Goal: Information Seeking & Learning: Learn about a topic

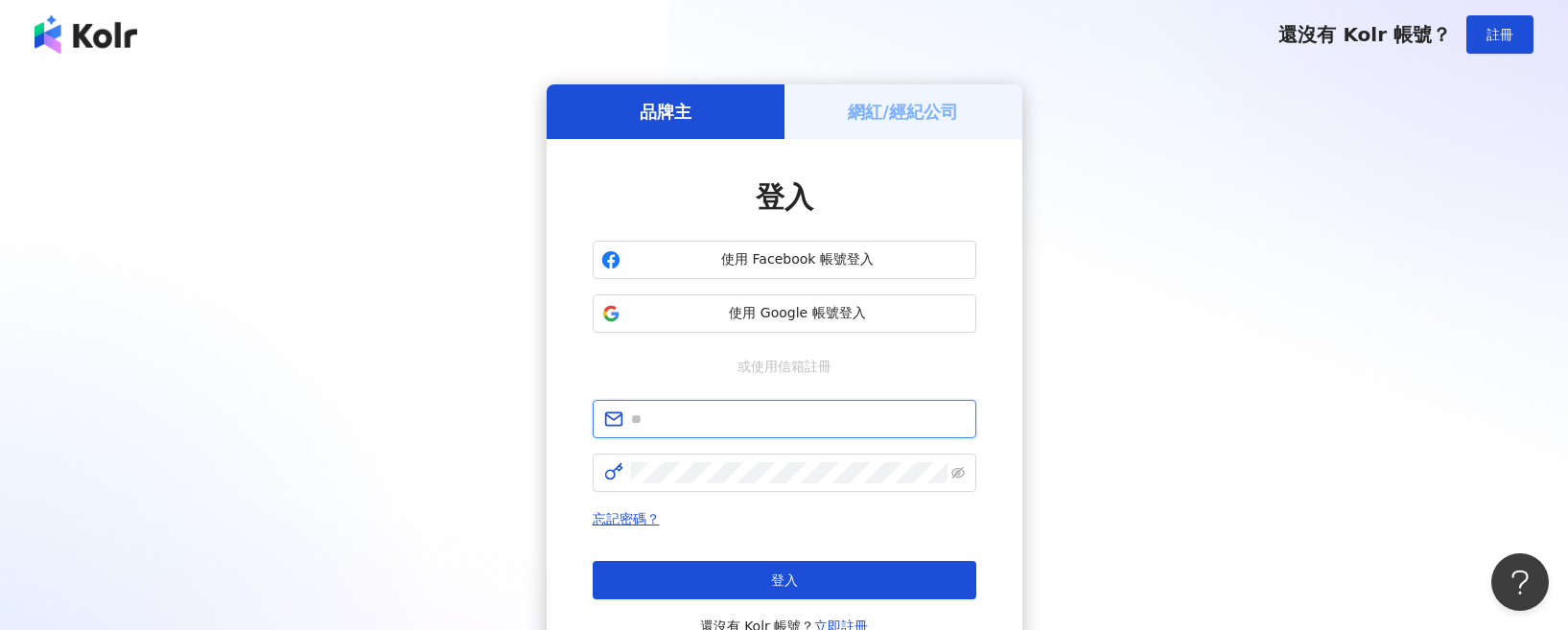
click at [813, 429] on input "text" at bounding box center [798, 419] width 334 height 21
type input "**********"
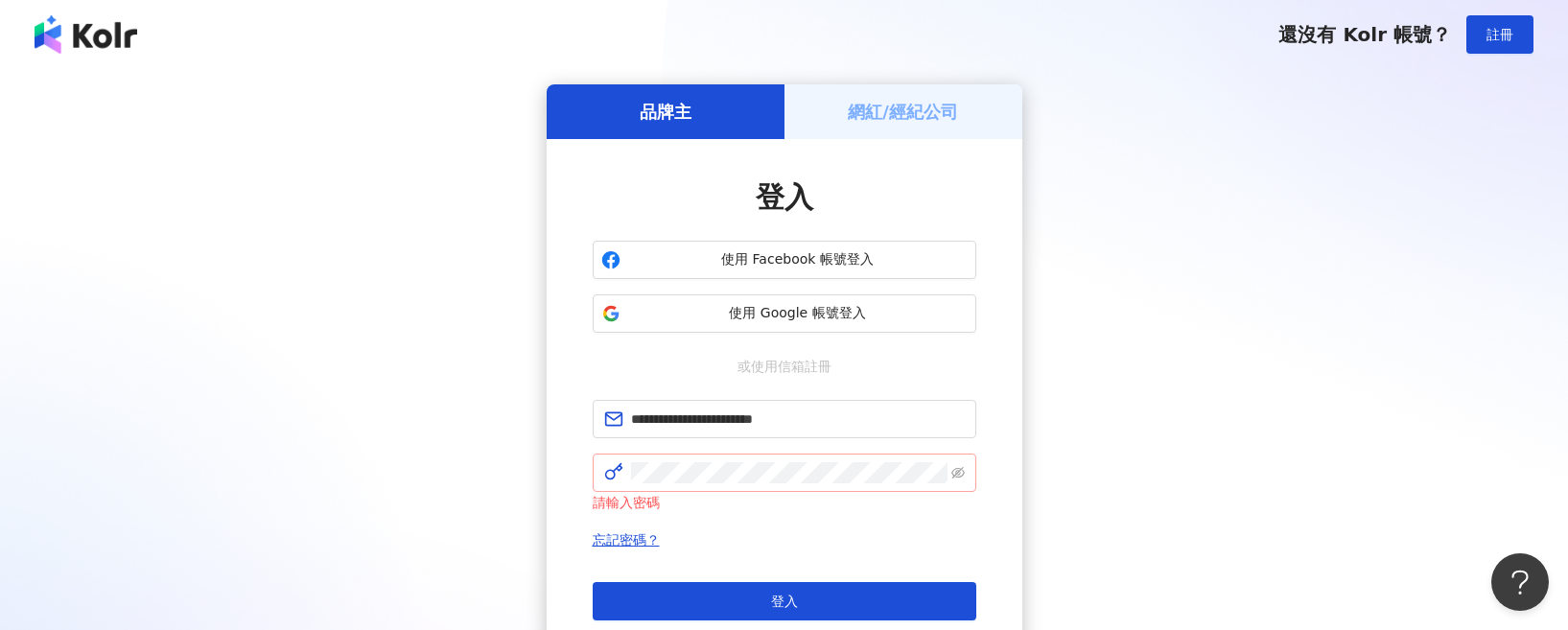
click at [797, 488] on span at bounding box center [784, 473] width 384 height 39
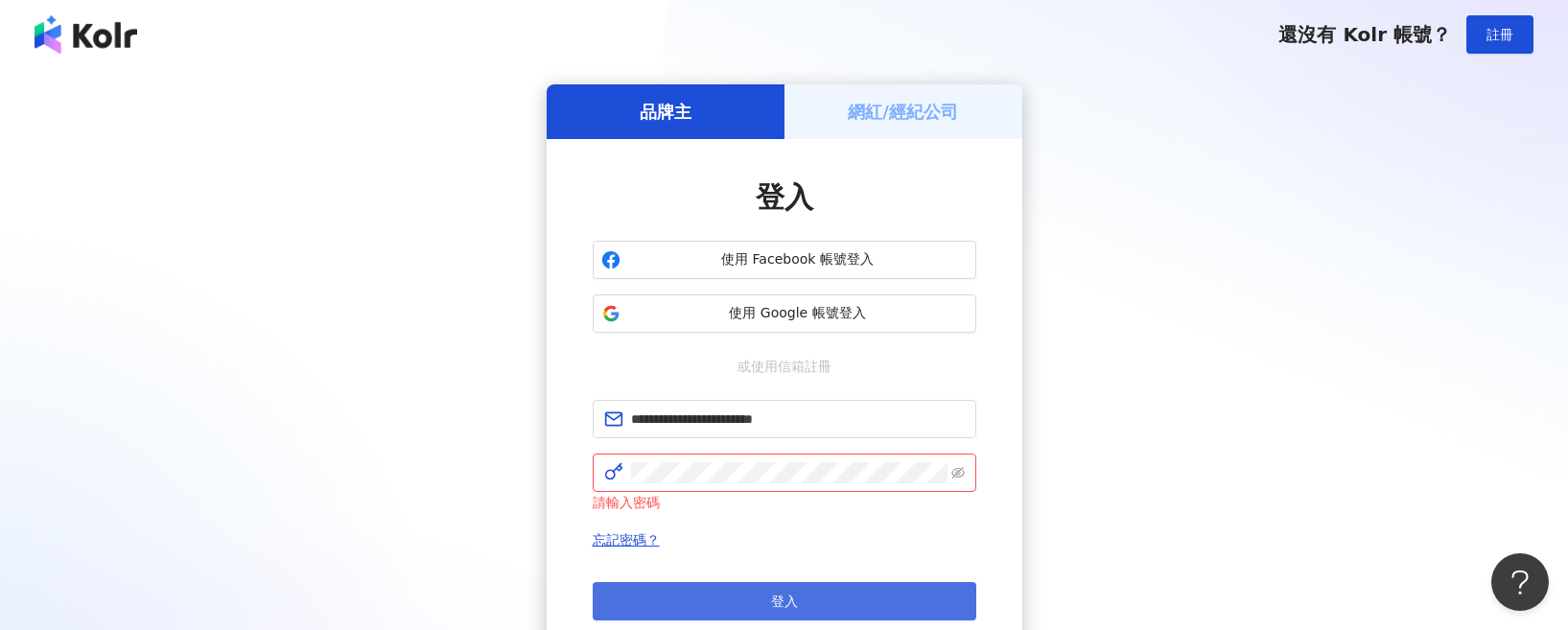
click at [817, 606] on button "登入" at bounding box center [784, 601] width 384 height 39
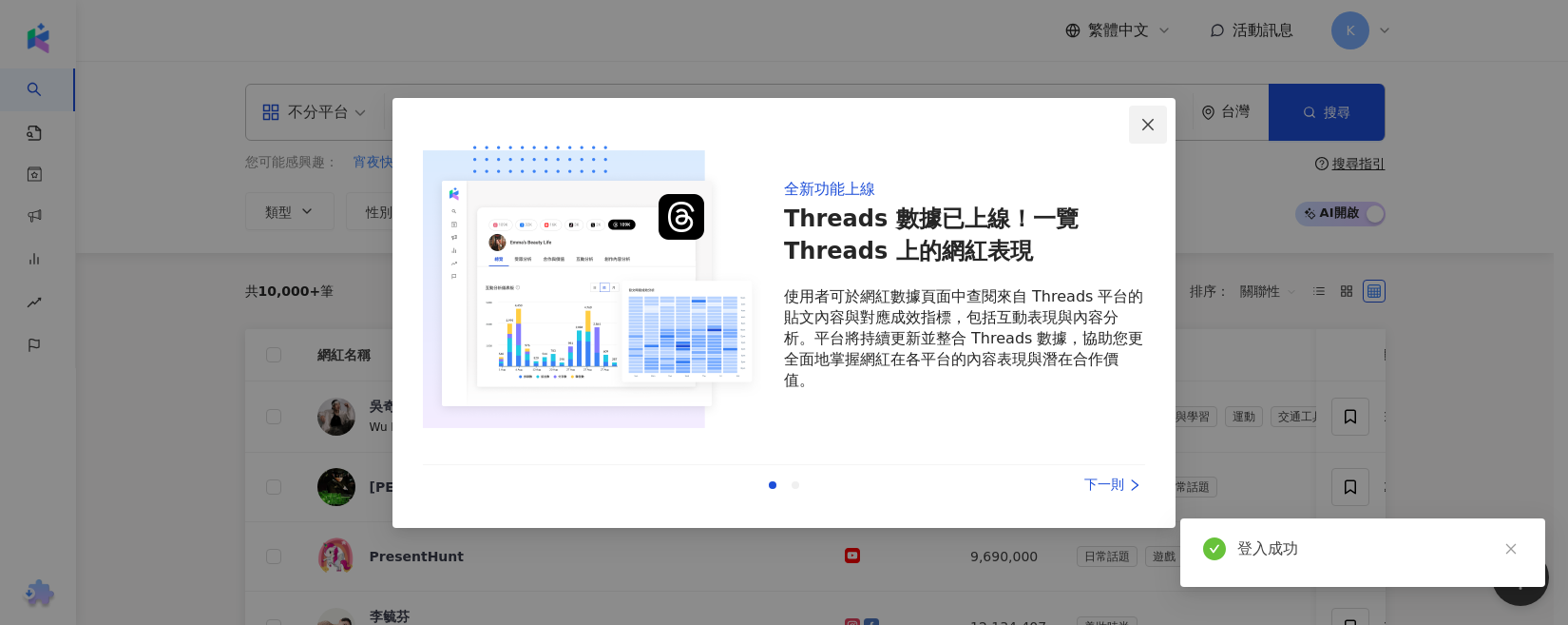
click at [1156, 116] on button "Close" at bounding box center [1148, 125] width 38 height 38
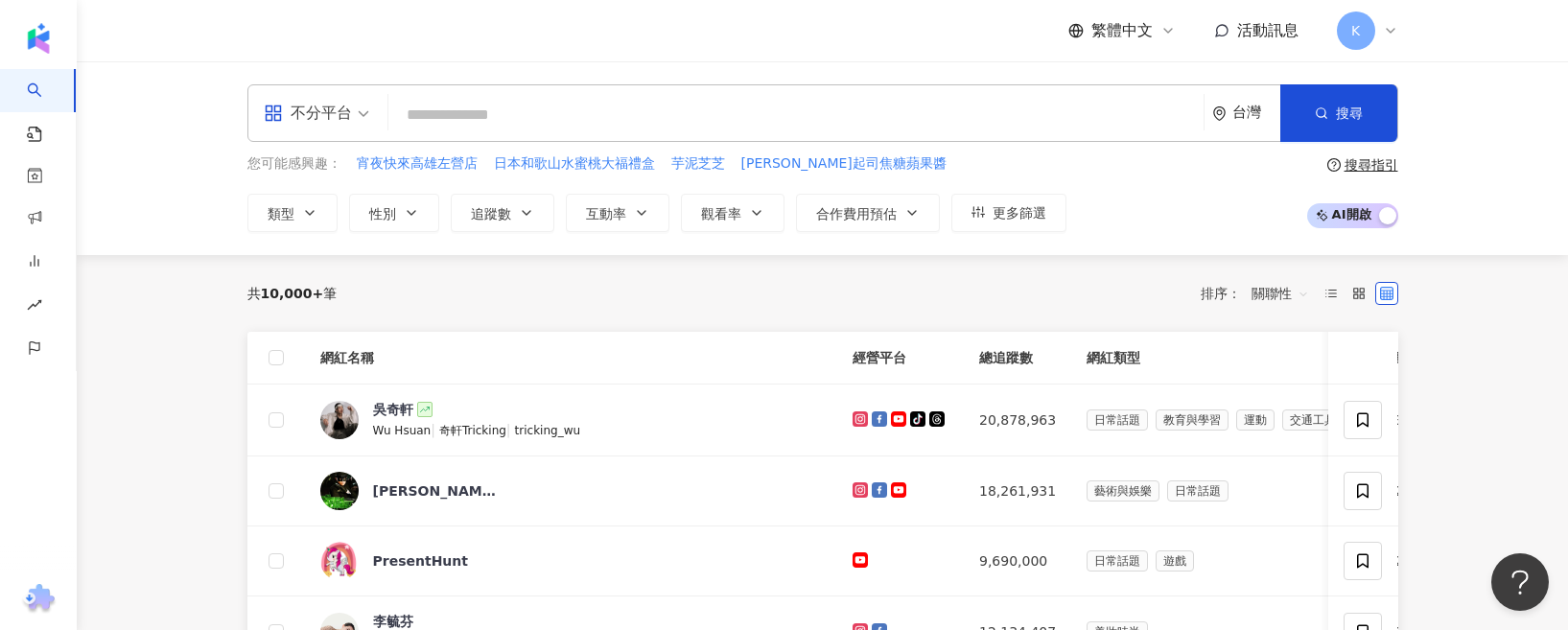
click at [1388, 36] on icon at bounding box center [1391, 31] width 16 height 16
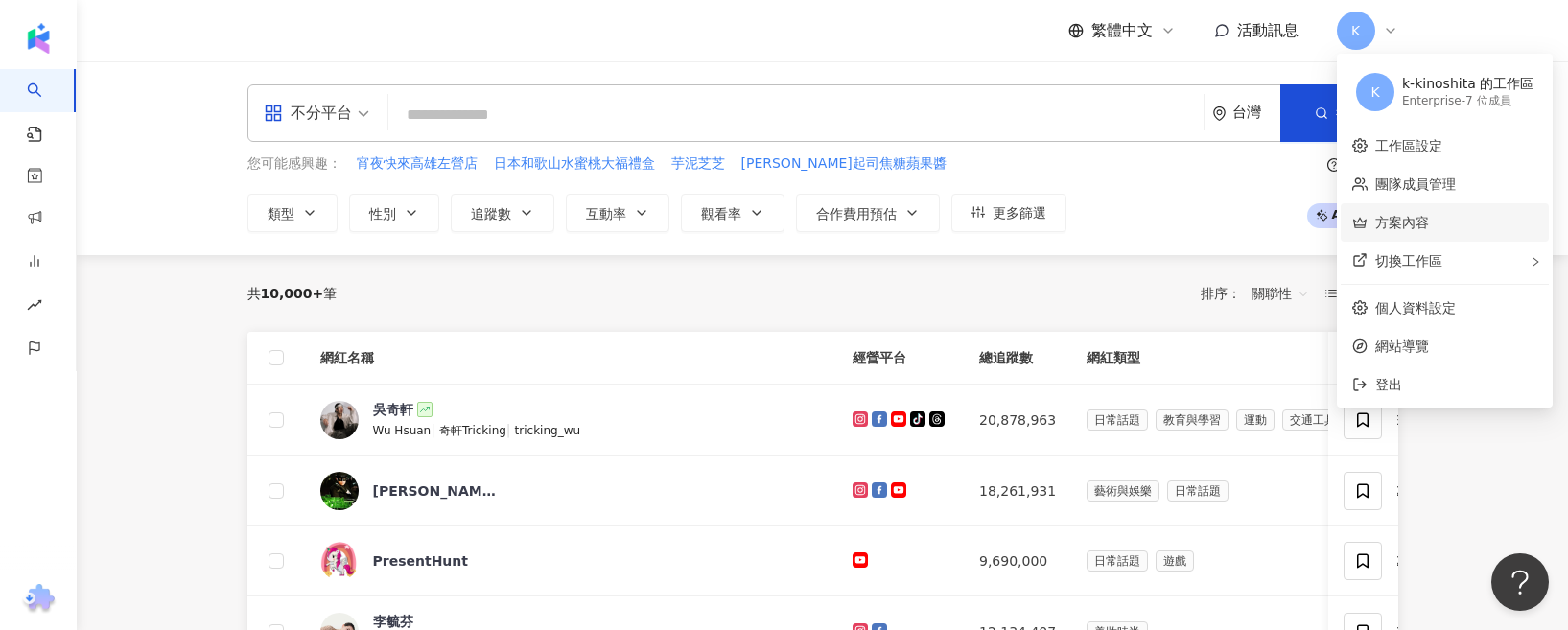
click at [1420, 227] on link "方案內容" at bounding box center [1401, 223] width 53 height 16
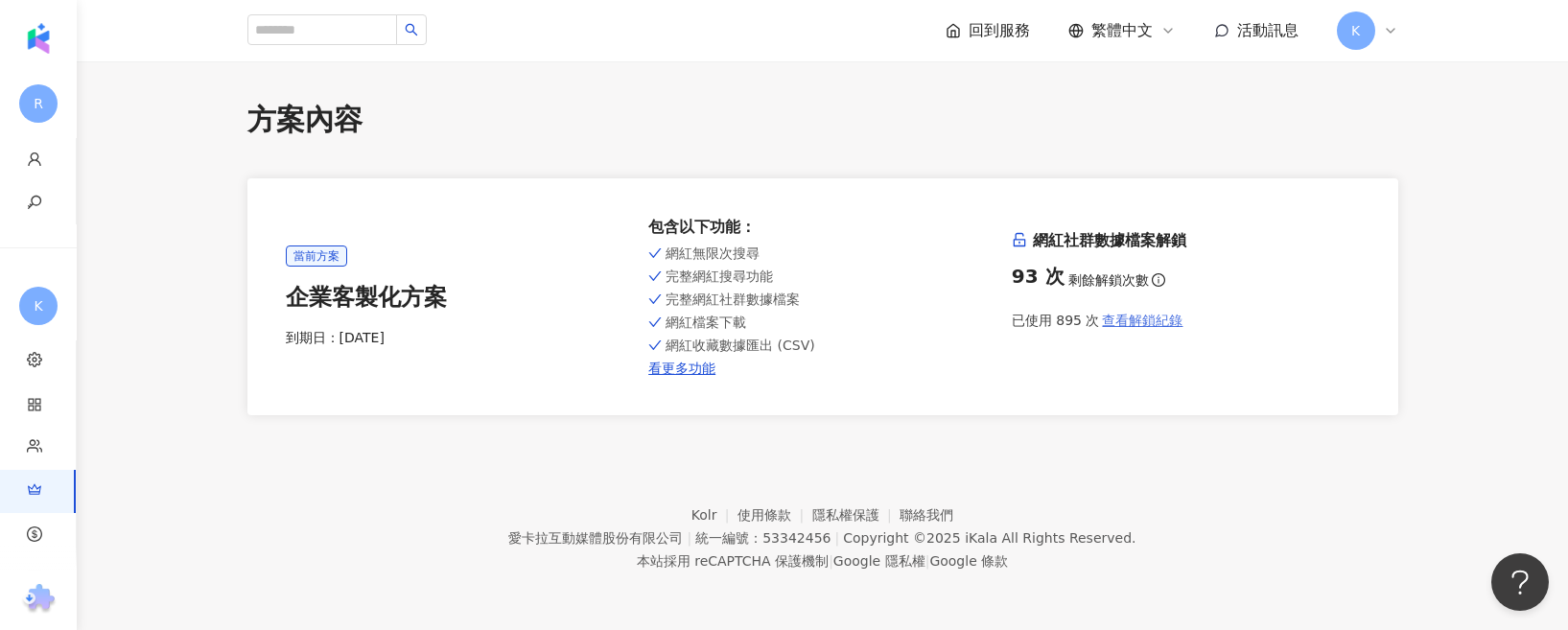
click at [1107, 328] on span "查看解鎖紀錄" at bounding box center [1141, 320] width 80 height 16
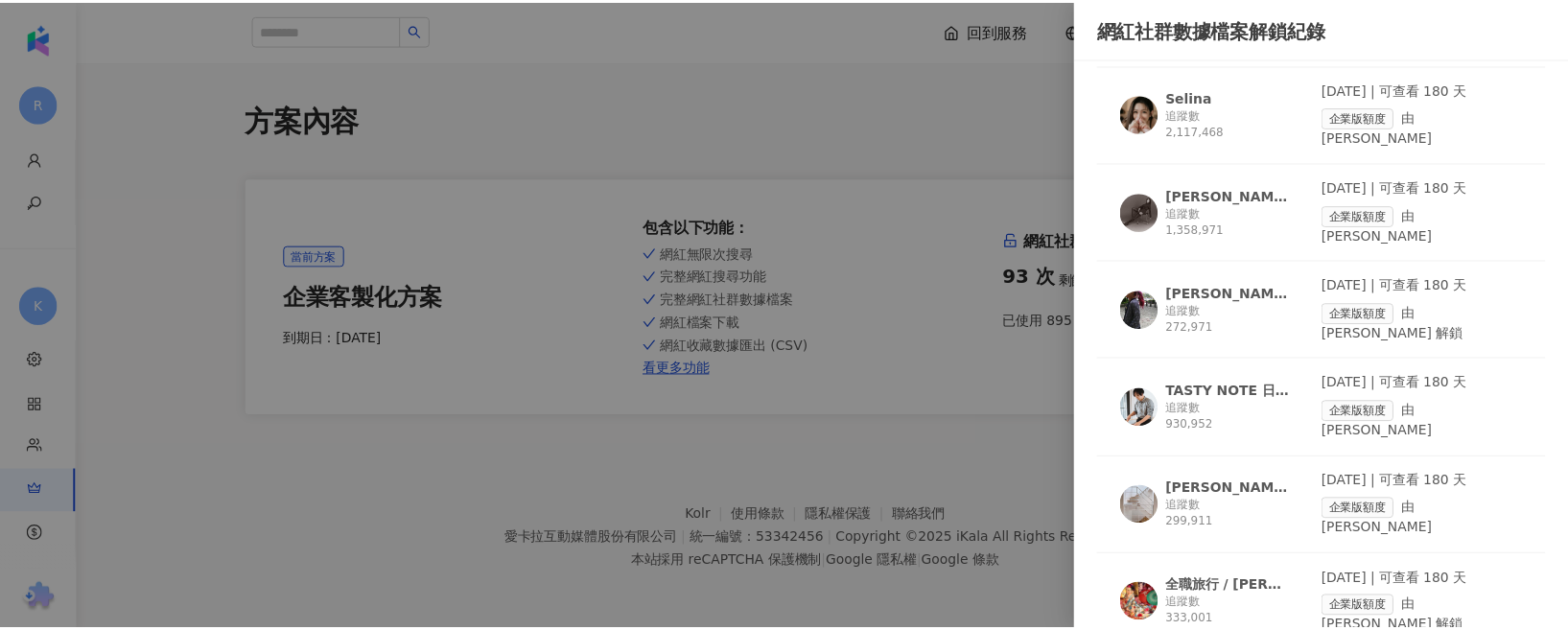
scroll to position [3067, 0]
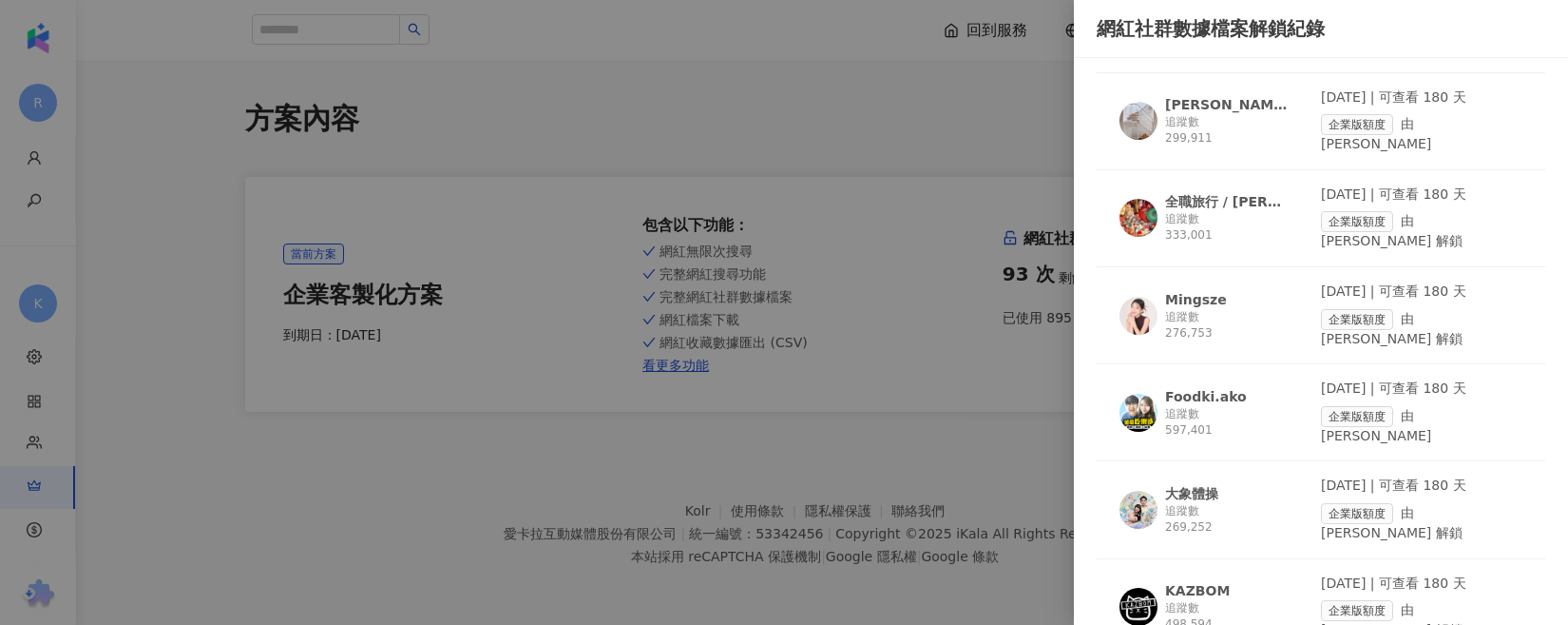
click at [887, 297] on div at bounding box center [784, 312] width 1568 height 625
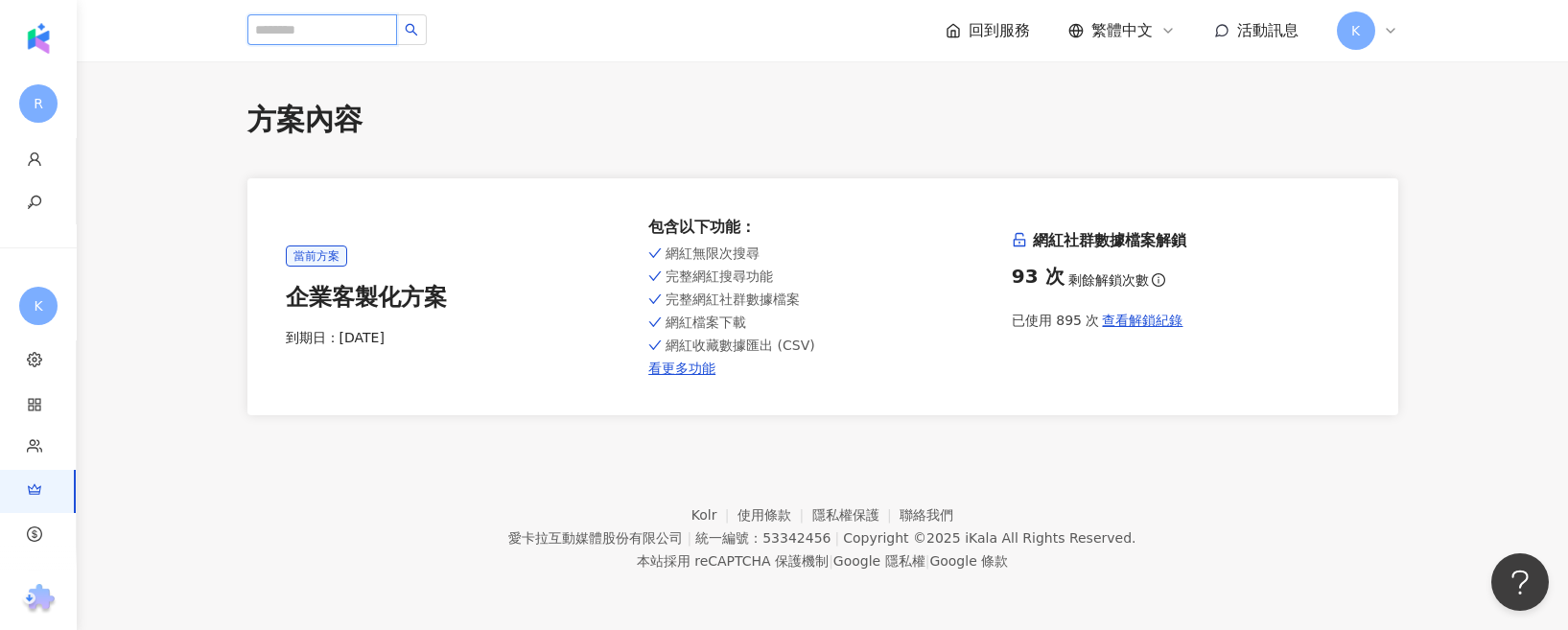
click at [278, 36] on input "search" at bounding box center [322, 30] width 149 height 31
paste input "**********"
type input "**********"
paste input "**********"
type input "**********"
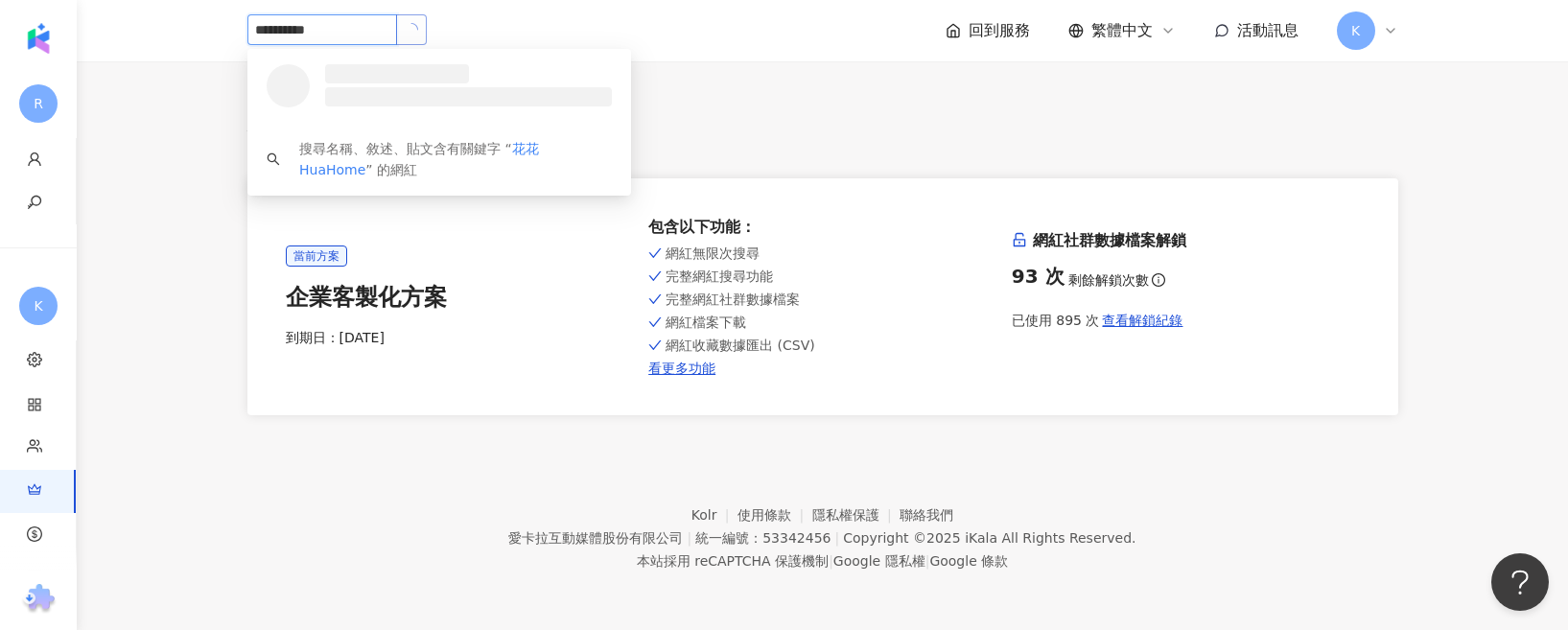
click at [418, 37] on icon "loading" at bounding box center [411, 30] width 14 height 14
click at [457, 68] on div "花花 HuaHome 84,636 追蹤者" at bounding box center [428, 83] width 218 height 39
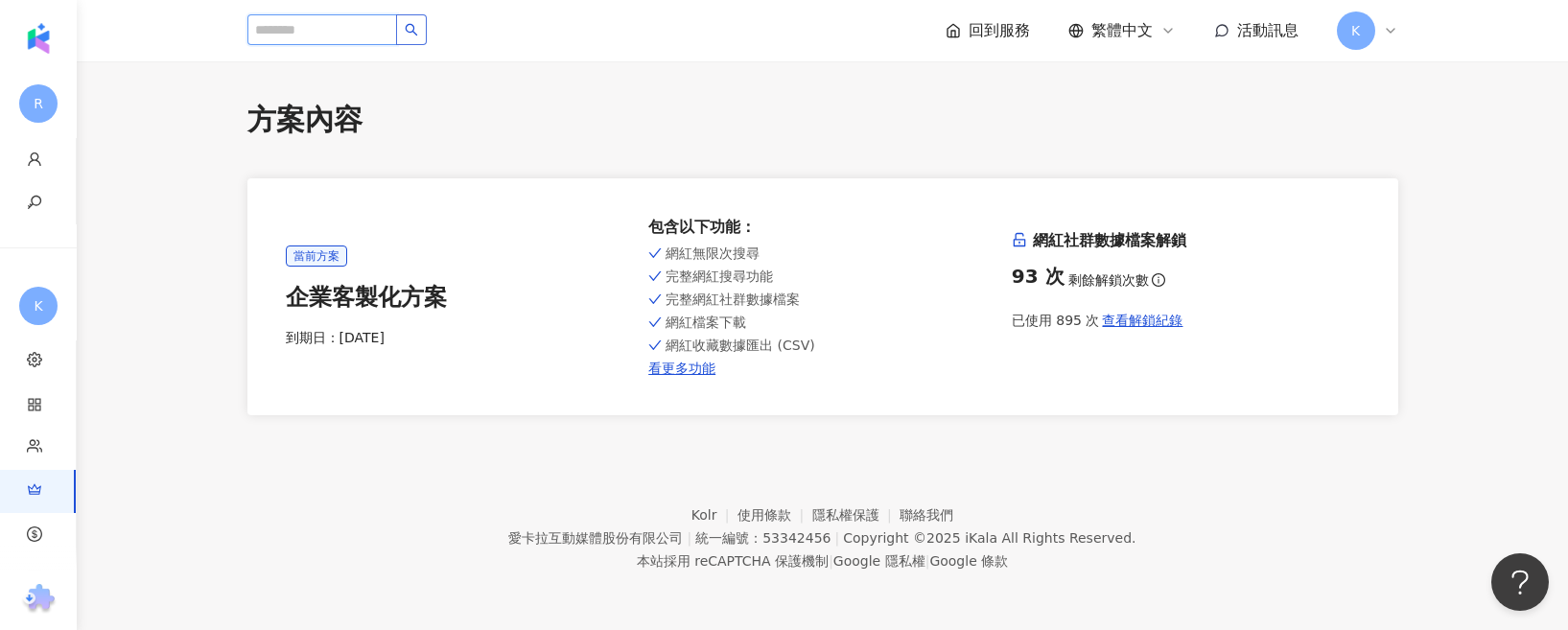
click at [376, 33] on input "search" at bounding box center [322, 30] width 149 height 31
paste input "**********"
type input "**********"
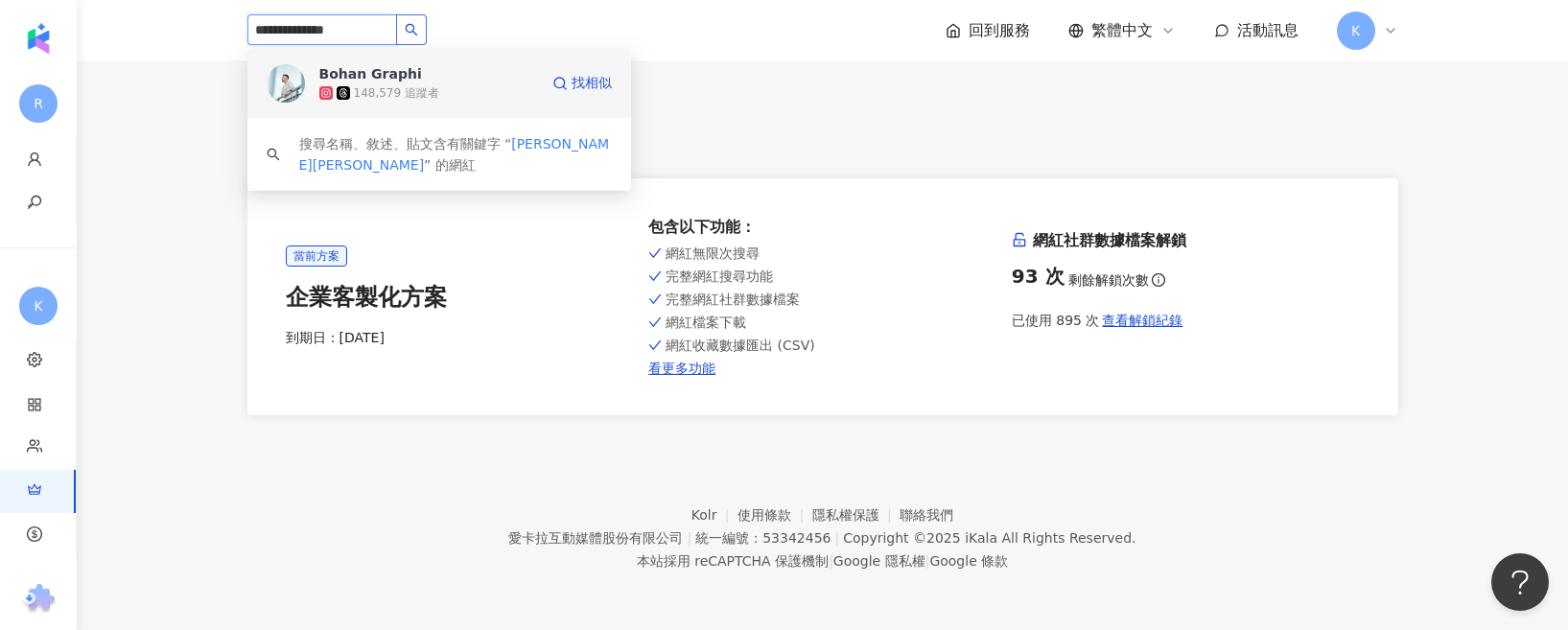
click at [422, 88] on div "148,579 追蹤者" at bounding box center [397, 93] width 85 height 16
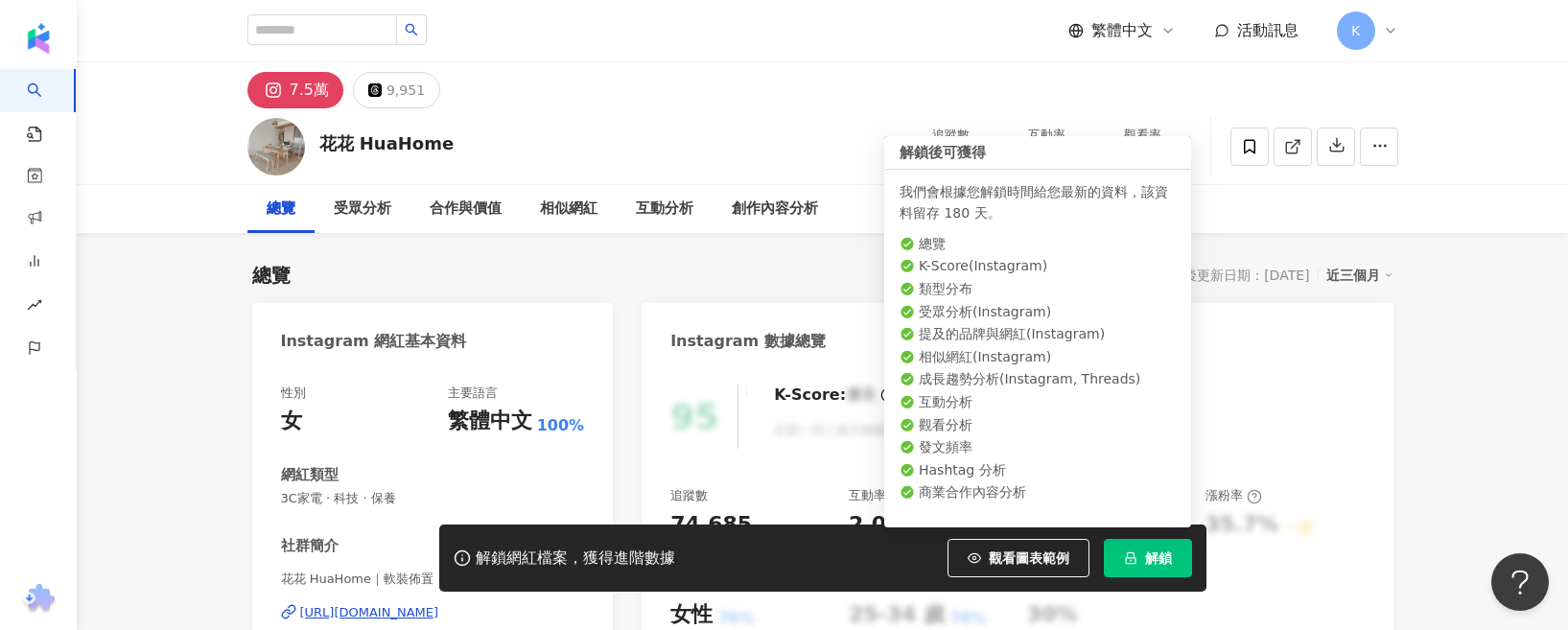
click at [1168, 551] on span "解鎖" at bounding box center [1159, 558] width 27 height 16
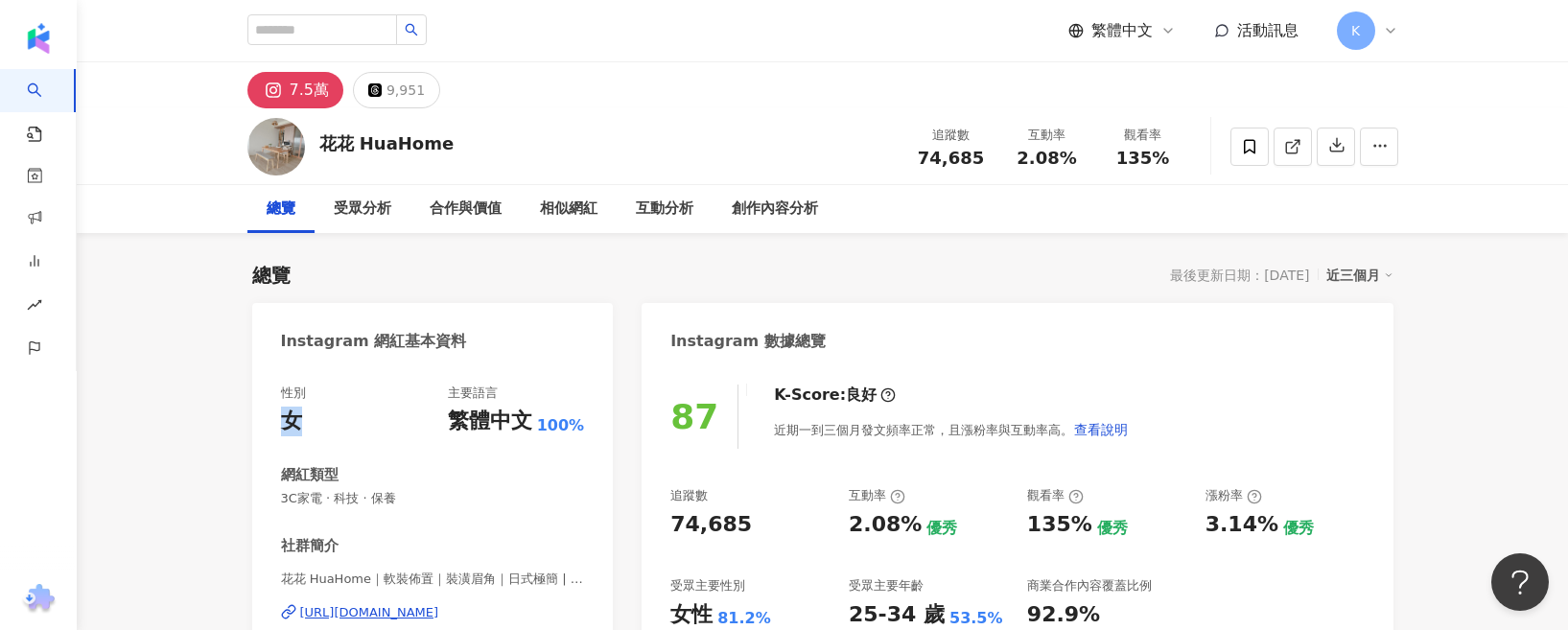
drag, startPoint x: 306, startPoint y: 422, endPoint x: 280, endPoint y: 419, distance: 26.2
click at [281, 419] on div "性別 女 主要語言 繁體中文 100%" at bounding box center [432, 410] width 304 height 51
click at [506, 385] on div "主要語言" at bounding box center [516, 394] width 136 height 17
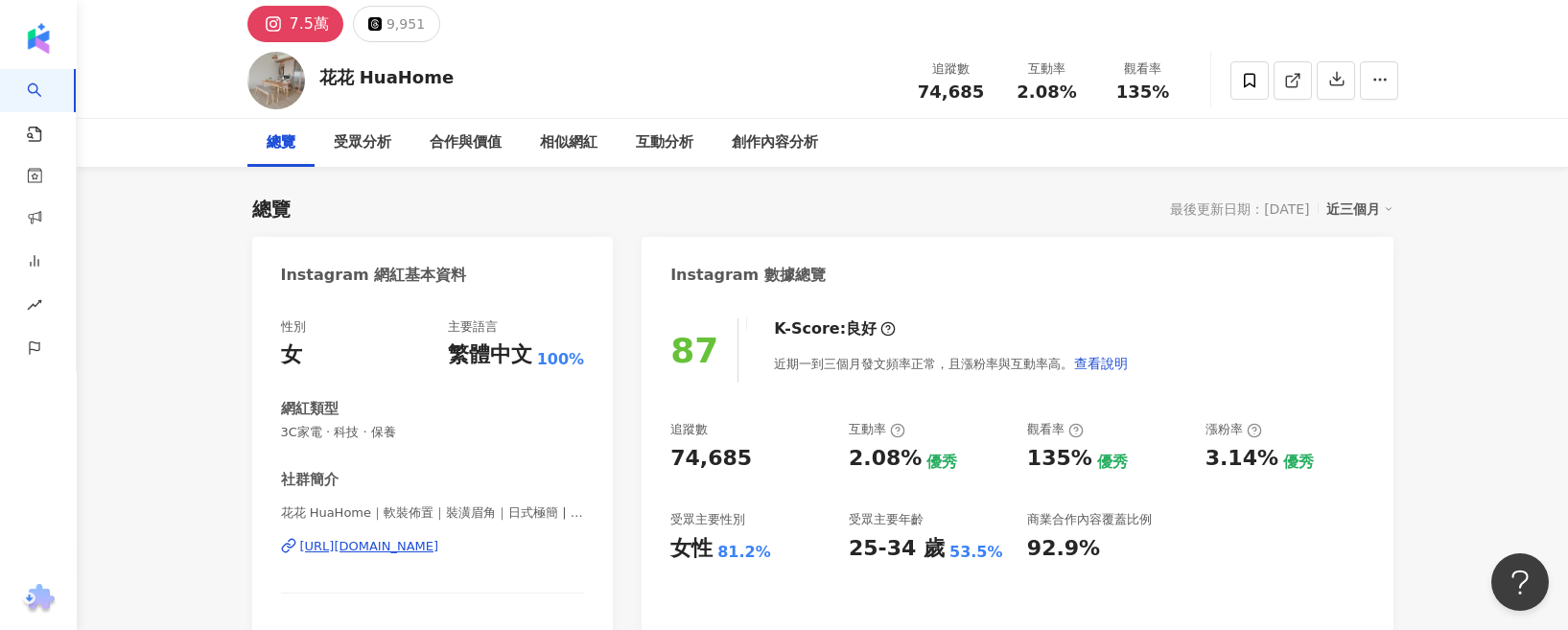
scroll to position [96, 0]
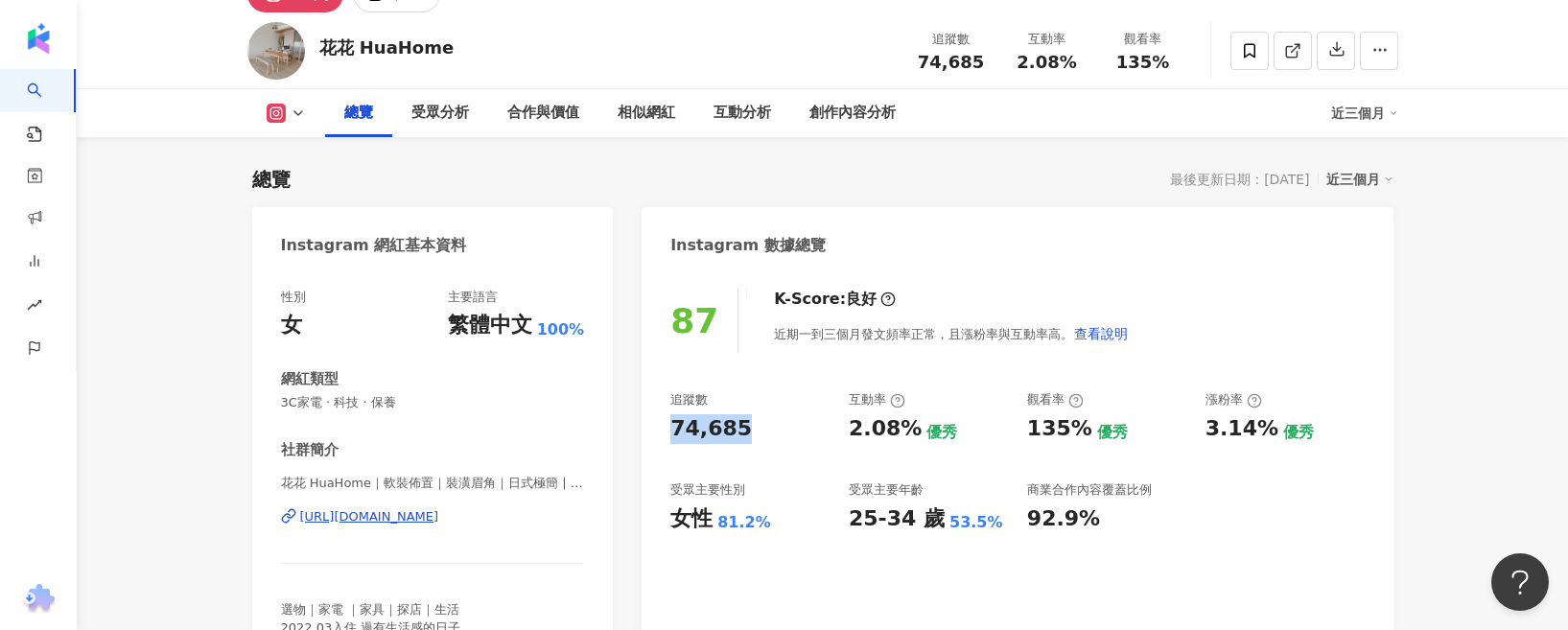
drag, startPoint x: 665, startPoint y: 434, endPoint x: 739, endPoint y: 432, distance: 74.0
click at [739, 432] on div "87 K-Score : 良好 近期一到三個月發文頻率正常，且漲粉率與互動率高。 查看說明 追蹤數 74,685 互動率 2.08% 優秀 觀看率 135% …" at bounding box center [1017, 485] width 751 height 430
copy div "74,685"
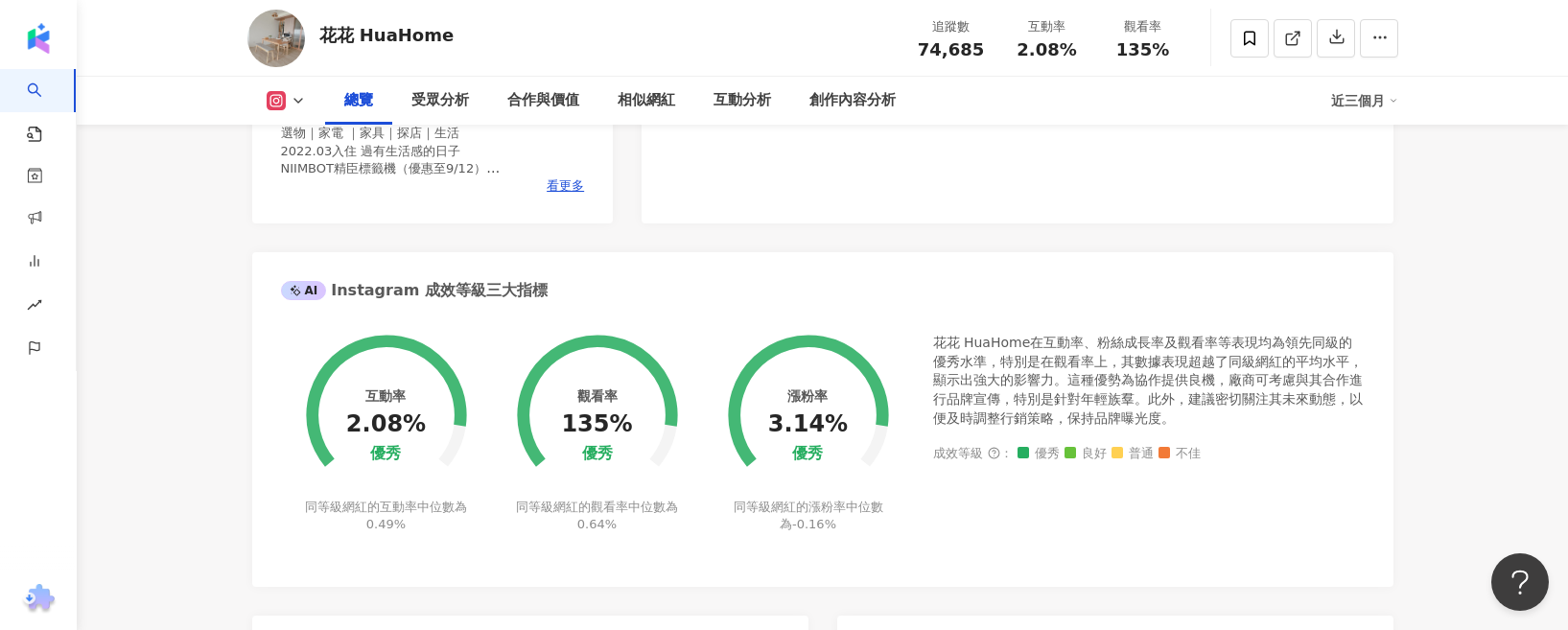
scroll to position [575, 0]
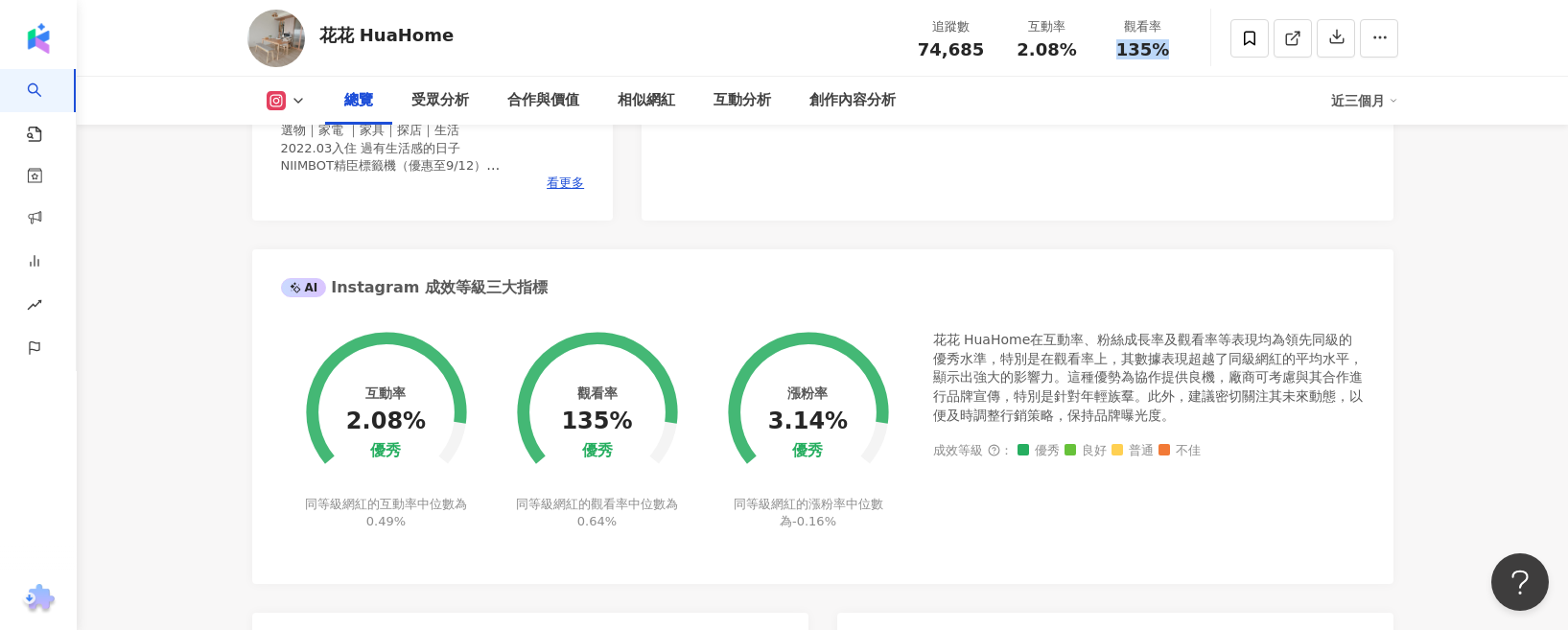
drag, startPoint x: 1111, startPoint y: 47, endPoint x: 1165, endPoint y: 47, distance: 54.0
click at [1165, 47] on div "135%" at bounding box center [1142, 50] width 73 height 19
copy span "135%"
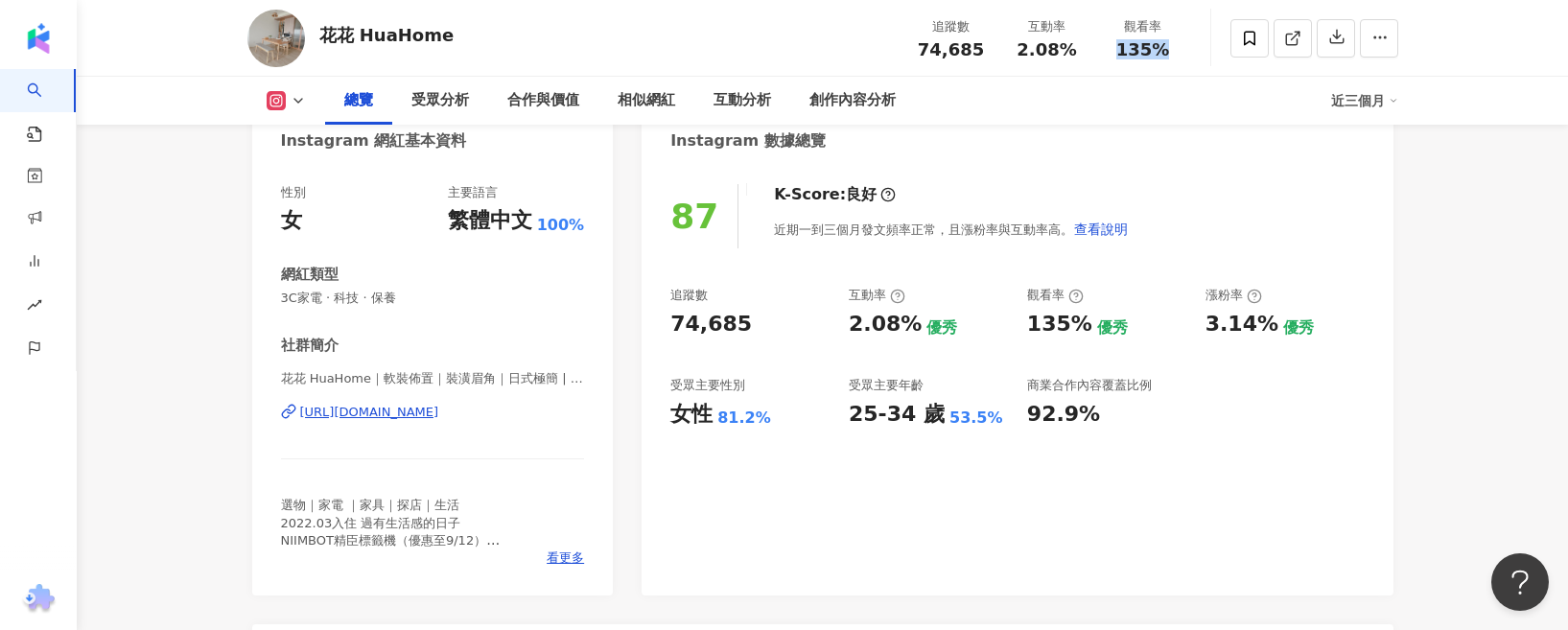
scroll to position [192, 0]
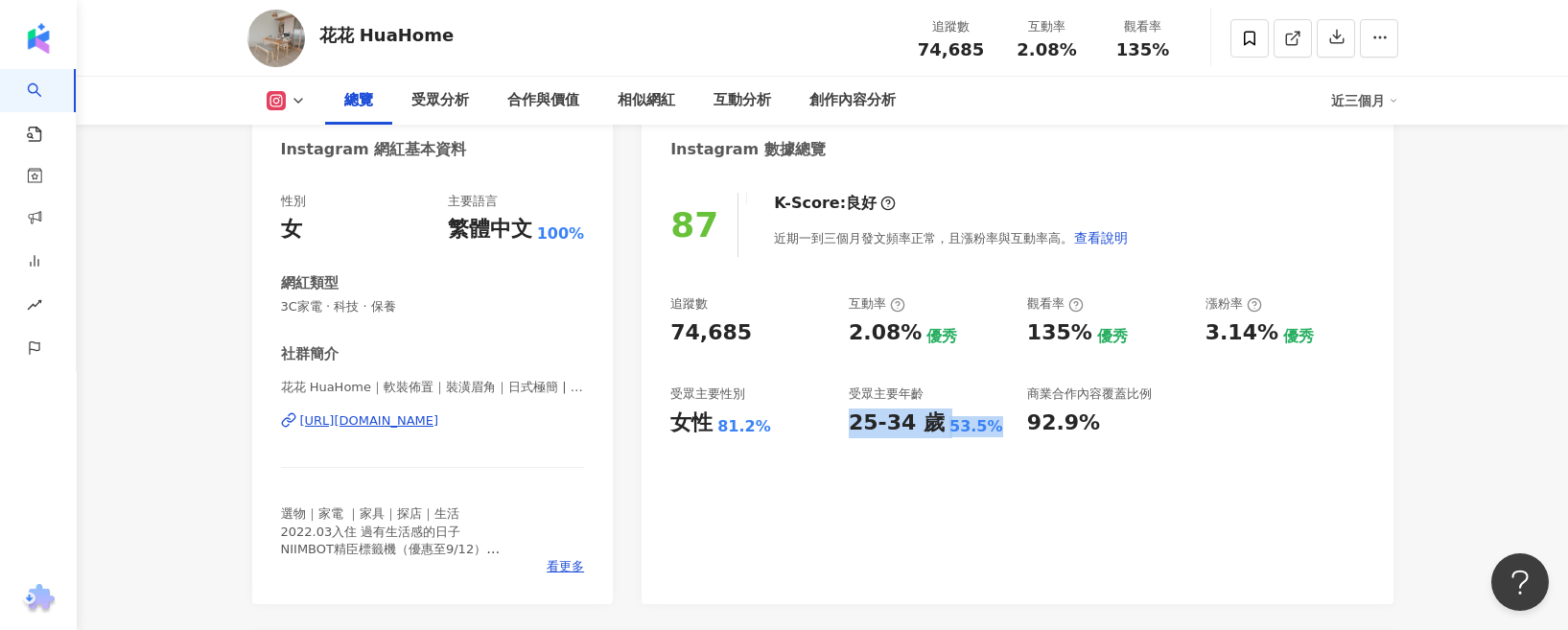
drag, startPoint x: 843, startPoint y: 422, endPoint x: 986, endPoint y: 426, distance: 143.1
click at [986, 426] on div "追蹤數 74,685 互動率 2.08% 優秀 觀看率 135% 優秀 漲粉率 3.14% 優秀 受眾主要性別 女性 81.2% 受眾主要年齡 25-34 歲…" at bounding box center [1016, 366] width 693 height 142
copy div "25-34 歲 53.5%"
drag, startPoint x: 763, startPoint y: 436, endPoint x: 679, endPoint y: 437, distance: 84.0
click at [679, 437] on div "女性 81.2%" at bounding box center [750, 423] width 159 height 30
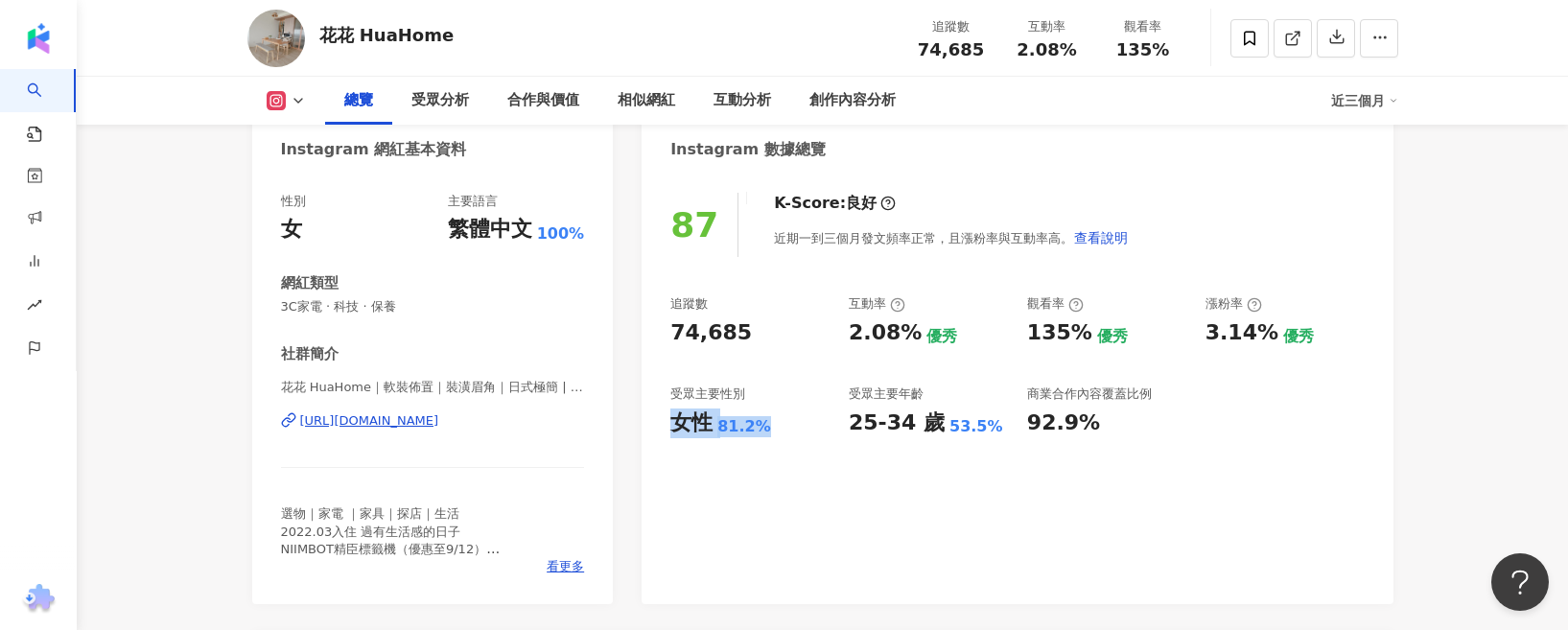
copy div "女性 81.2%"
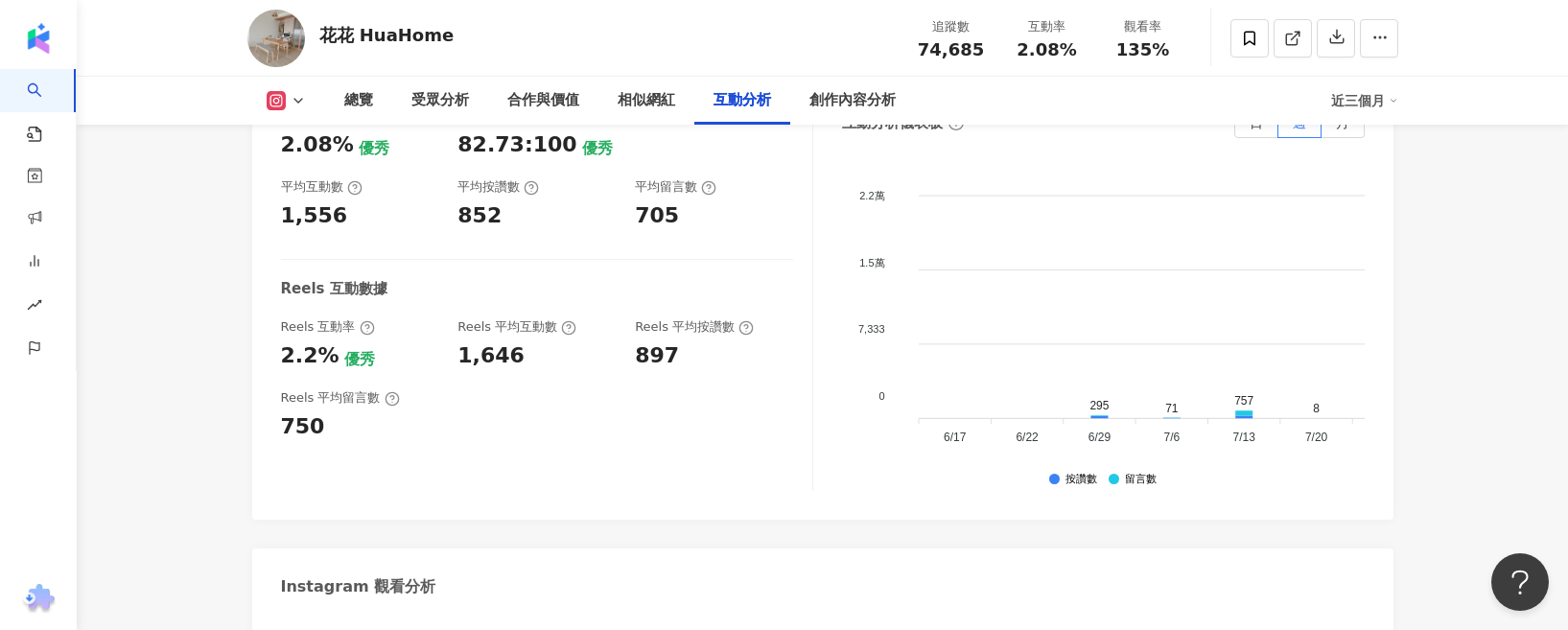
scroll to position [3929, 0]
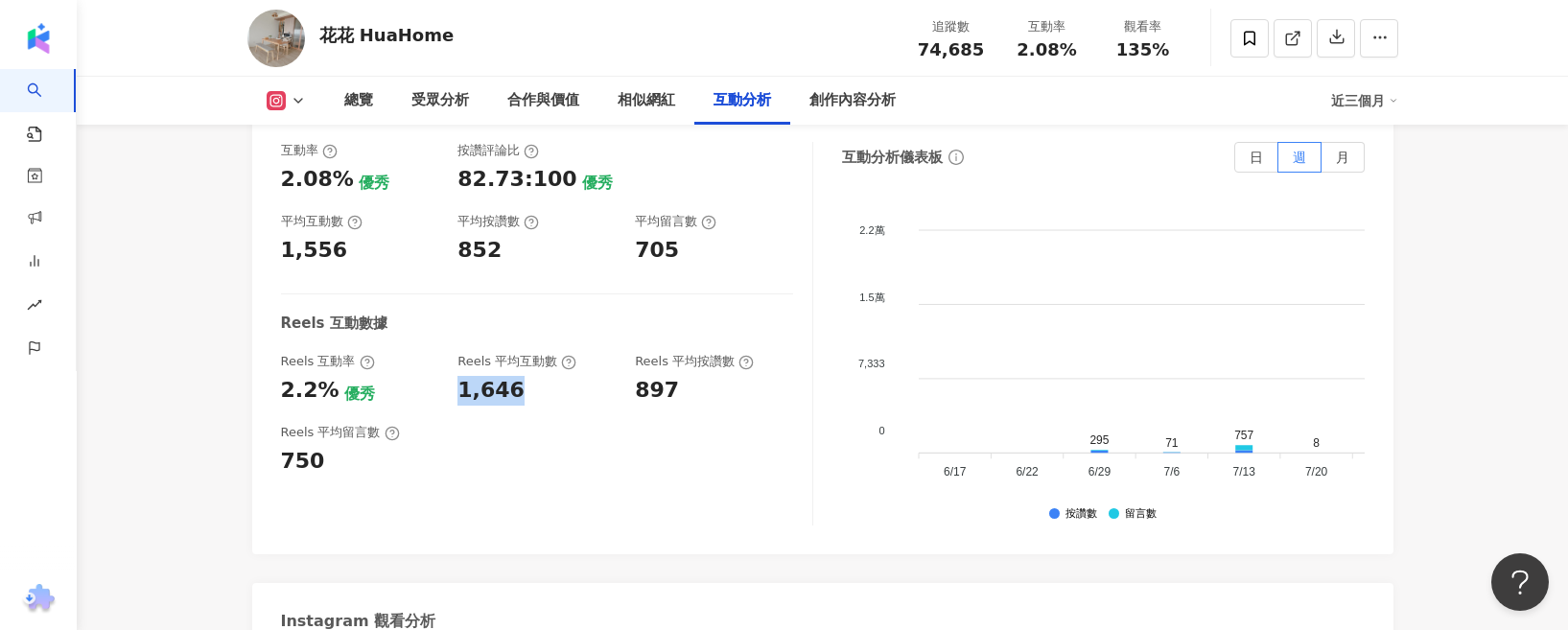
drag, startPoint x: 557, startPoint y: 353, endPoint x: 461, endPoint y: 355, distance: 96.0
click at [461, 376] on div "1,646" at bounding box center [536, 391] width 158 height 30
click at [354, 384] on div "優秀" at bounding box center [360, 394] width 31 height 21
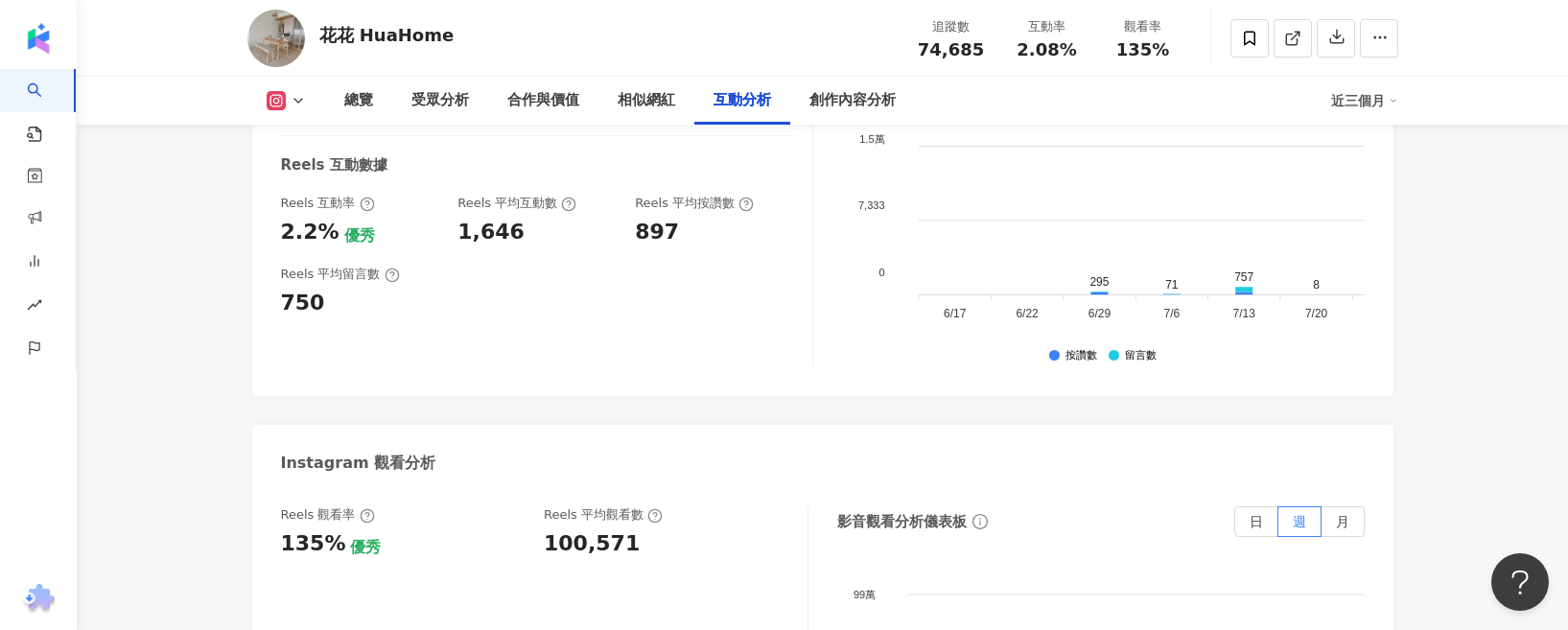
scroll to position [4121, 0]
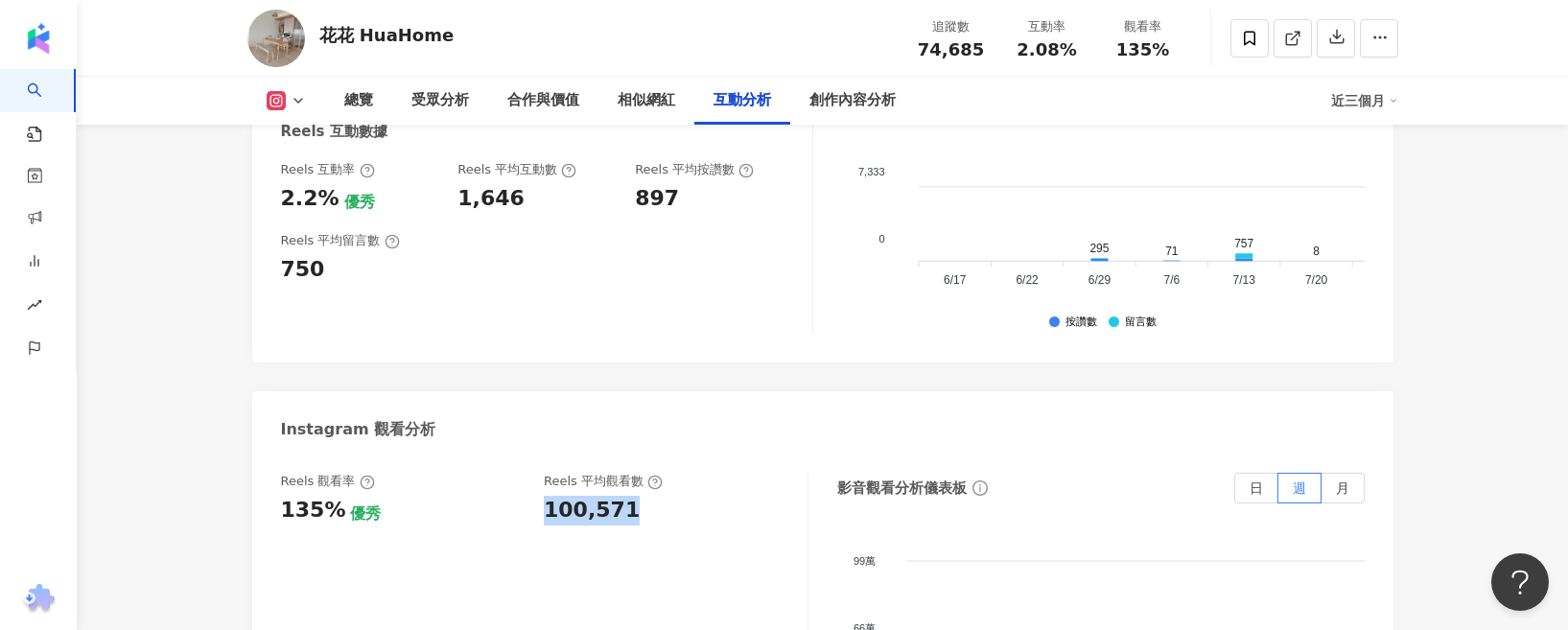
drag, startPoint x: 651, startPoint y: 472, endPoint x: 546, endPoint y: 482, distance: 105.5
click at [546, 495] on div "100,571" at bounding box center [666, 510] width 244 height 30
copy div "100,571"
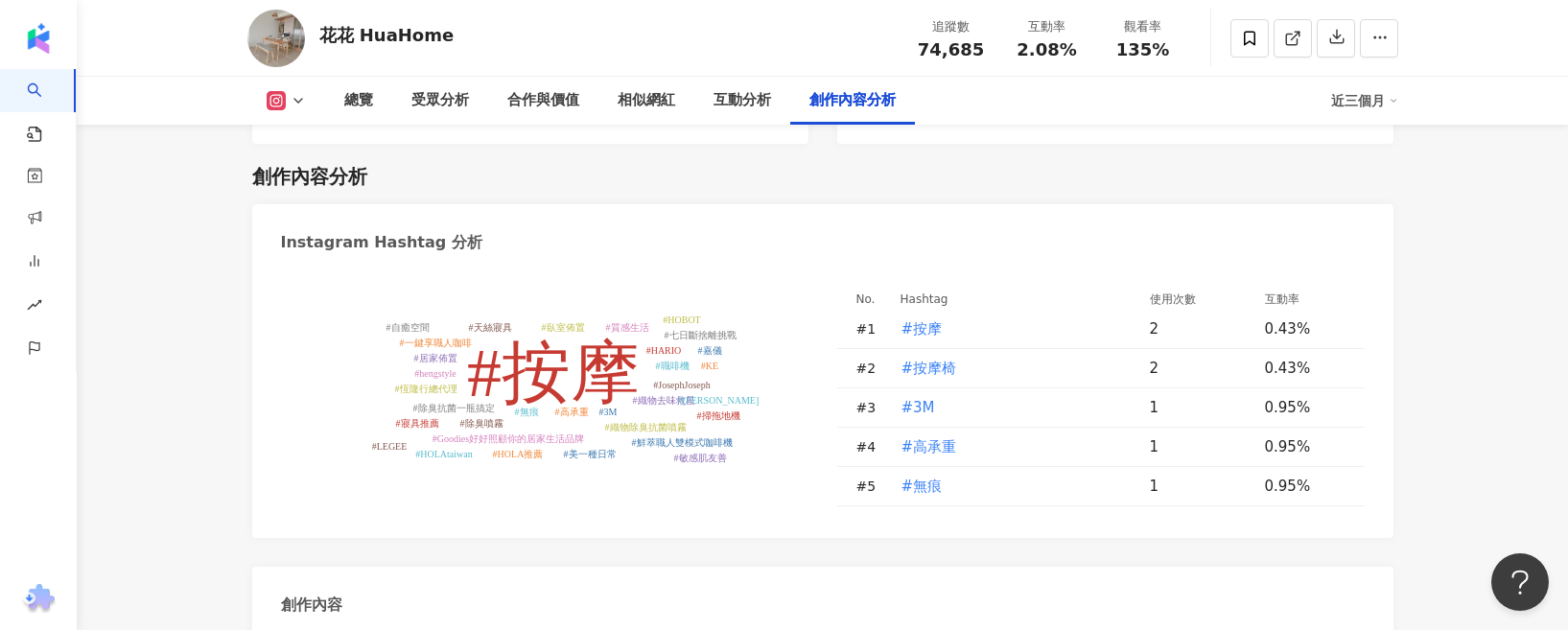
scroll to position [5464, 0]
drag, startPoint x: 810, startPoint y: 437, endPoint x: 798, endPoint y: 433, distance: 12.6
click at [803, 435] on div "#按摩 #3M #高承重 #無痕 #除臭噴霧 #織物除臭抗菌噴霧 #除臭抗菌一瓶搞定 #Goodies好好照顧你的居家生活品牌 #織物去味救星 #HARIO …" at bounding box center [822, 399] width 1083 height 223
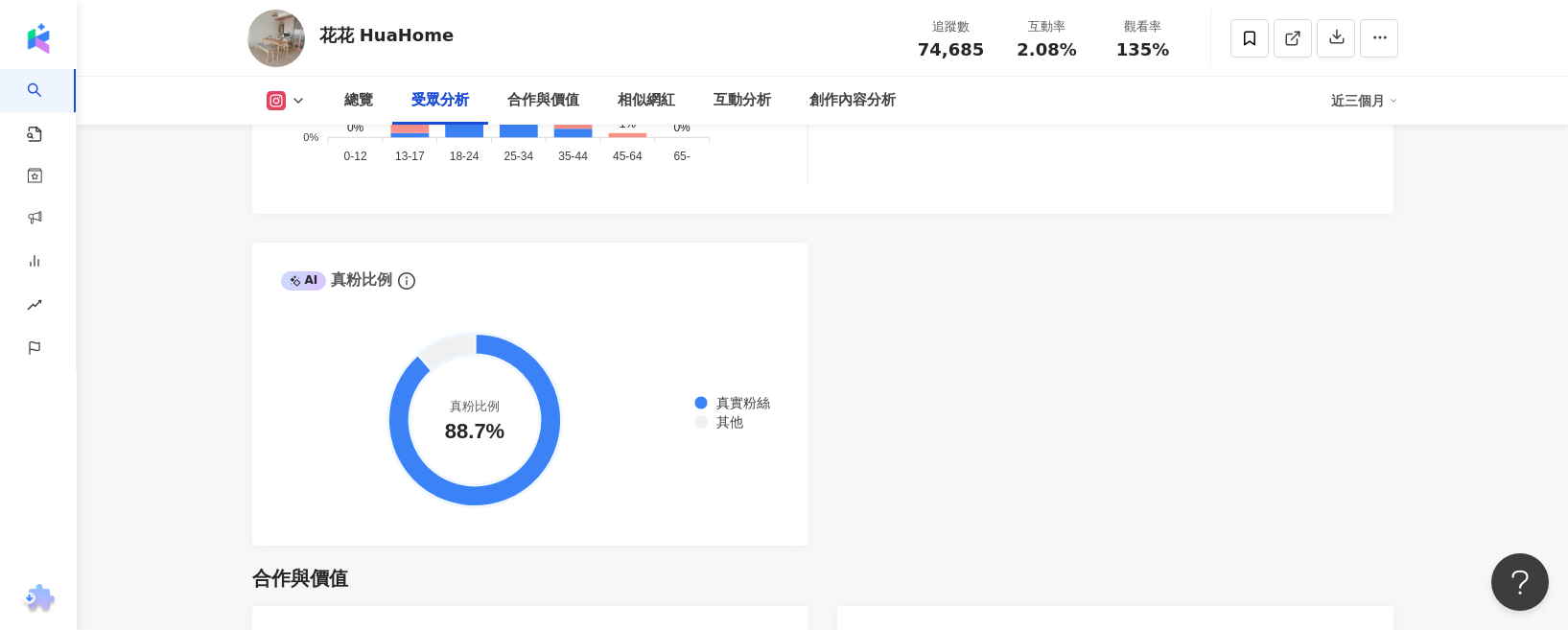
scroll to position [2177, 0]
click at [898, 390] on div "AI Instagram 受眾樣貌分析 受眾主要性別 女性 81.2% 受眾主要年齡 25-34 歲 53.5% 受眾年齡及性別分布 男性 女性 60% 60…" at bounding box center [822, 94] width 1141 height 898
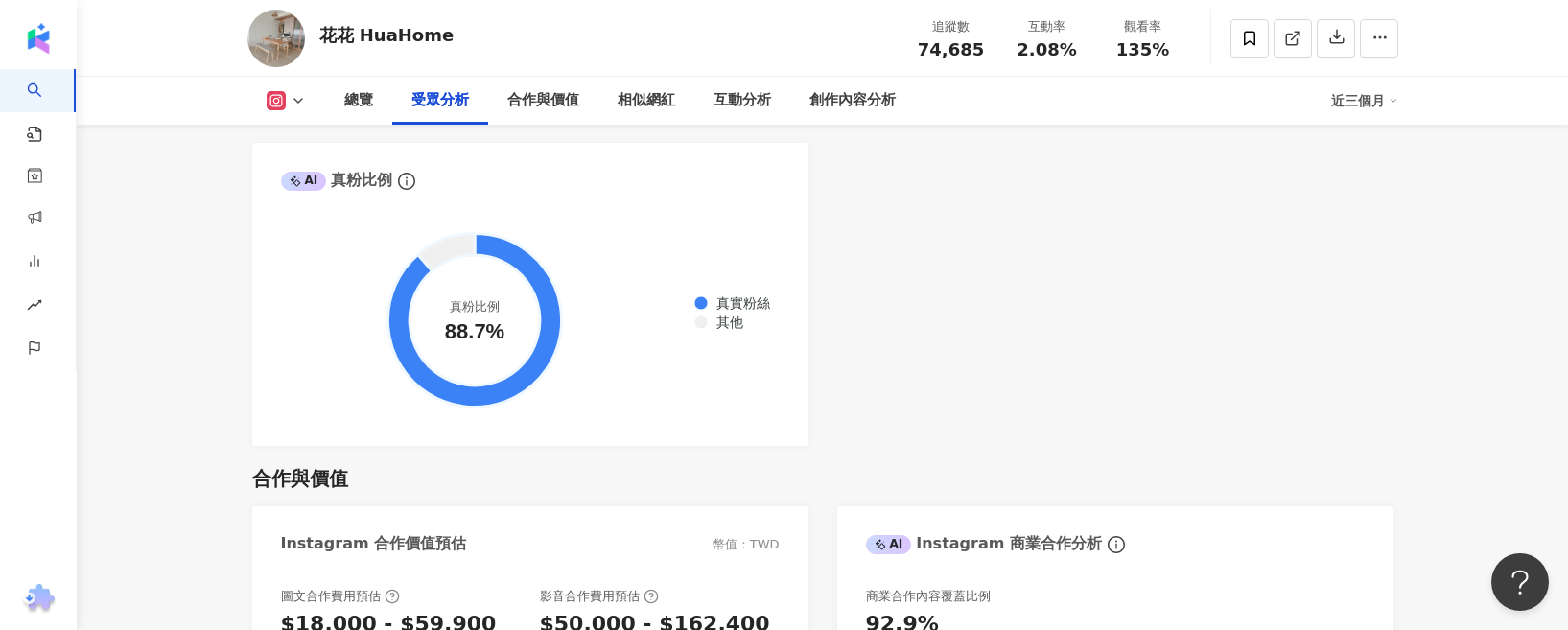
scroll to position [2273, 0]
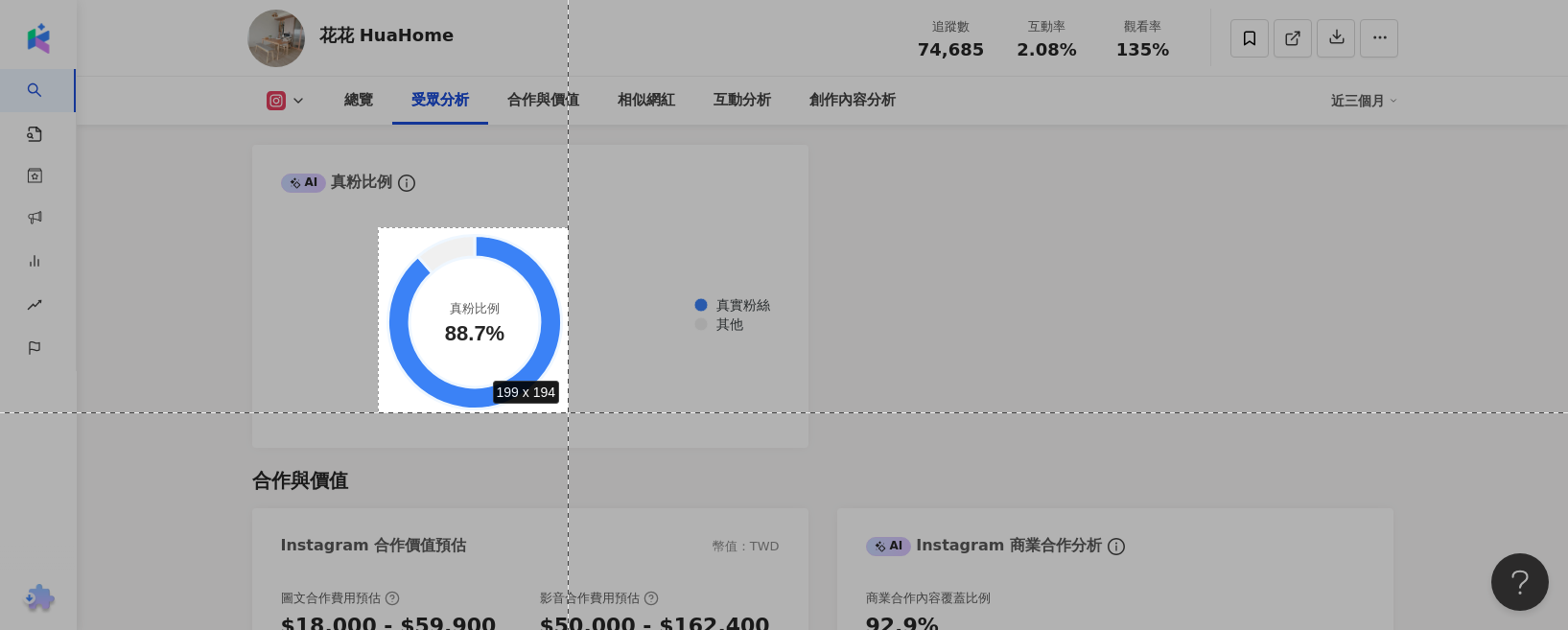
drag, startPoint x: 378, startPoint y: 227, endPoint x: 568, endPoint y: 412, distance: 265.2
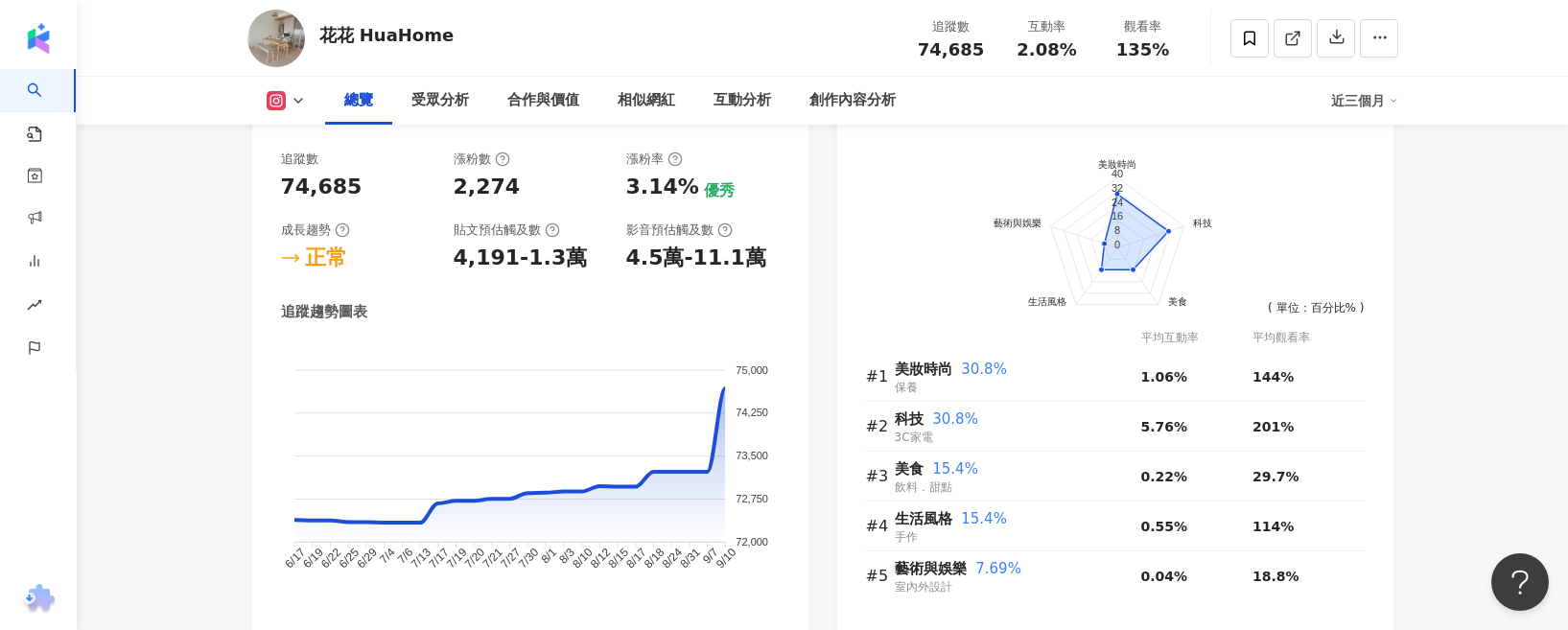
scroll to position [835, 0]
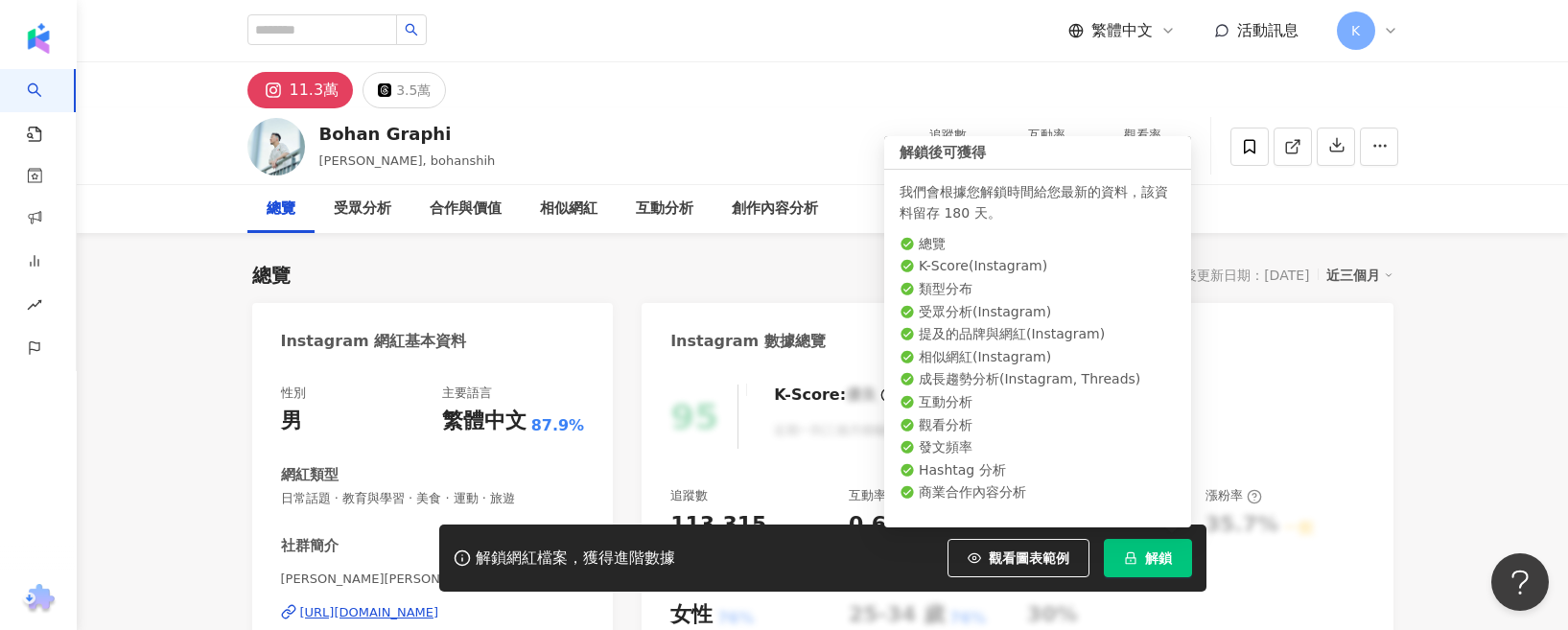
click at [1135, 562] on icon "lock" at bounding box center [1130, 558] width 11 height 13
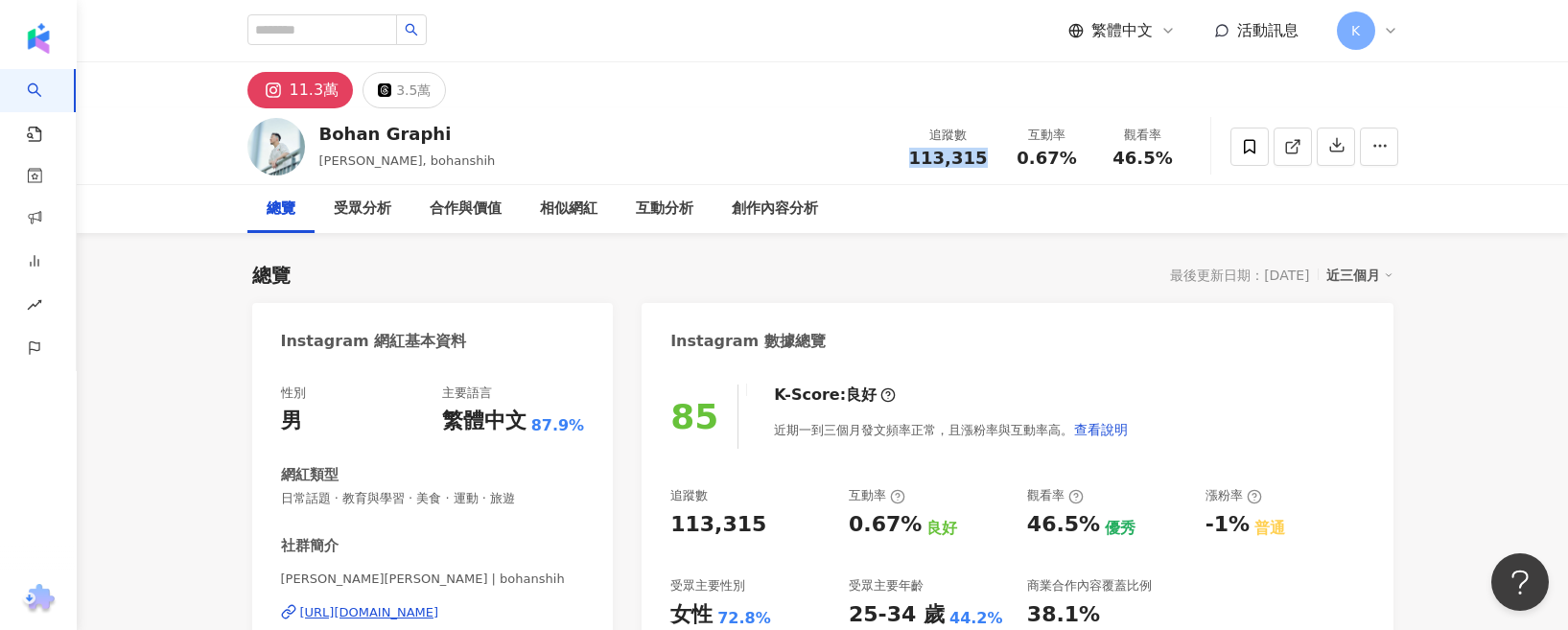
drag, startPoint x: 970, startPoint y: 157, endPoint x: 991, endPoint y: 157, distance: 21.0
click at [991, 157] on div "追蹤數 113,315" at bounding box center [948, 146] width 102 height 42
drag, startPoint x: 1116, startPoint y: 167, endPoint x: 1167, endPoint y: 161, distance: 51.4
click at [1167, 161] on span "46.5%" at bounding box center [1141, 158] width 59 height 19
copy span "46.5%"
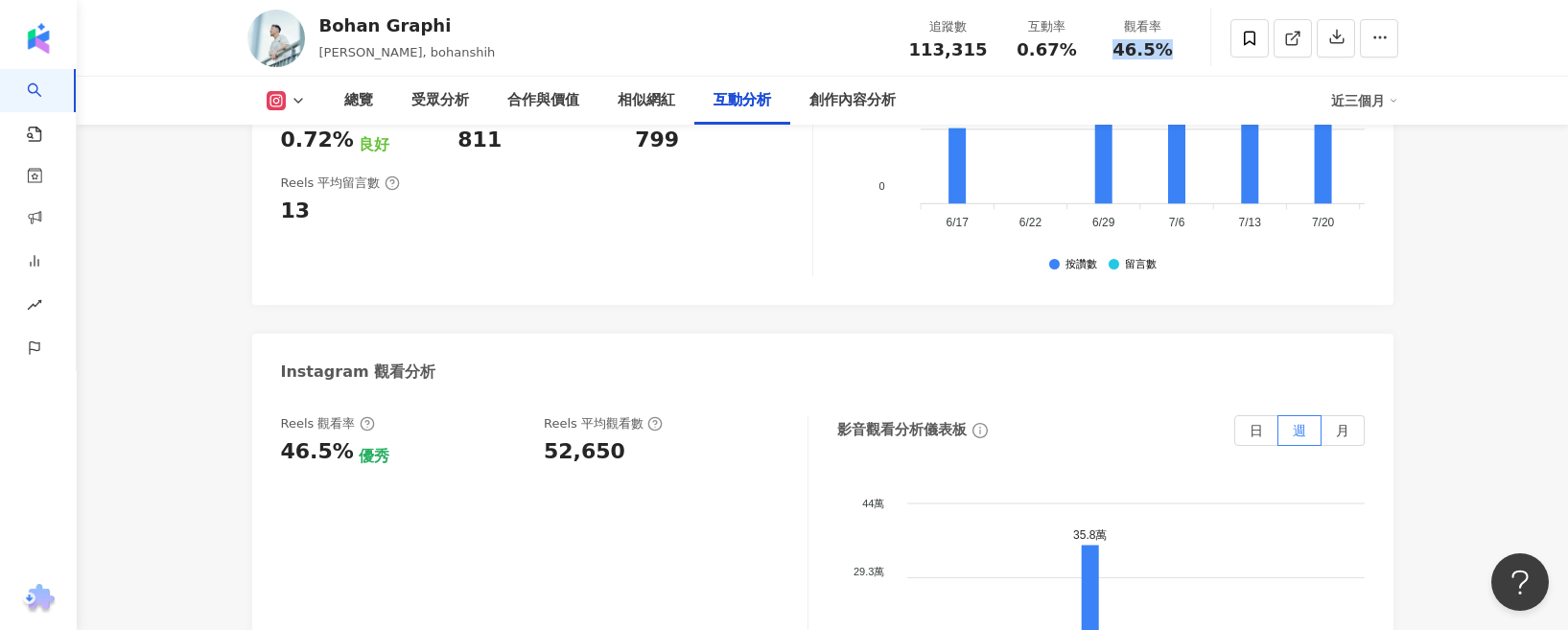
scroll to position [4217, 0]
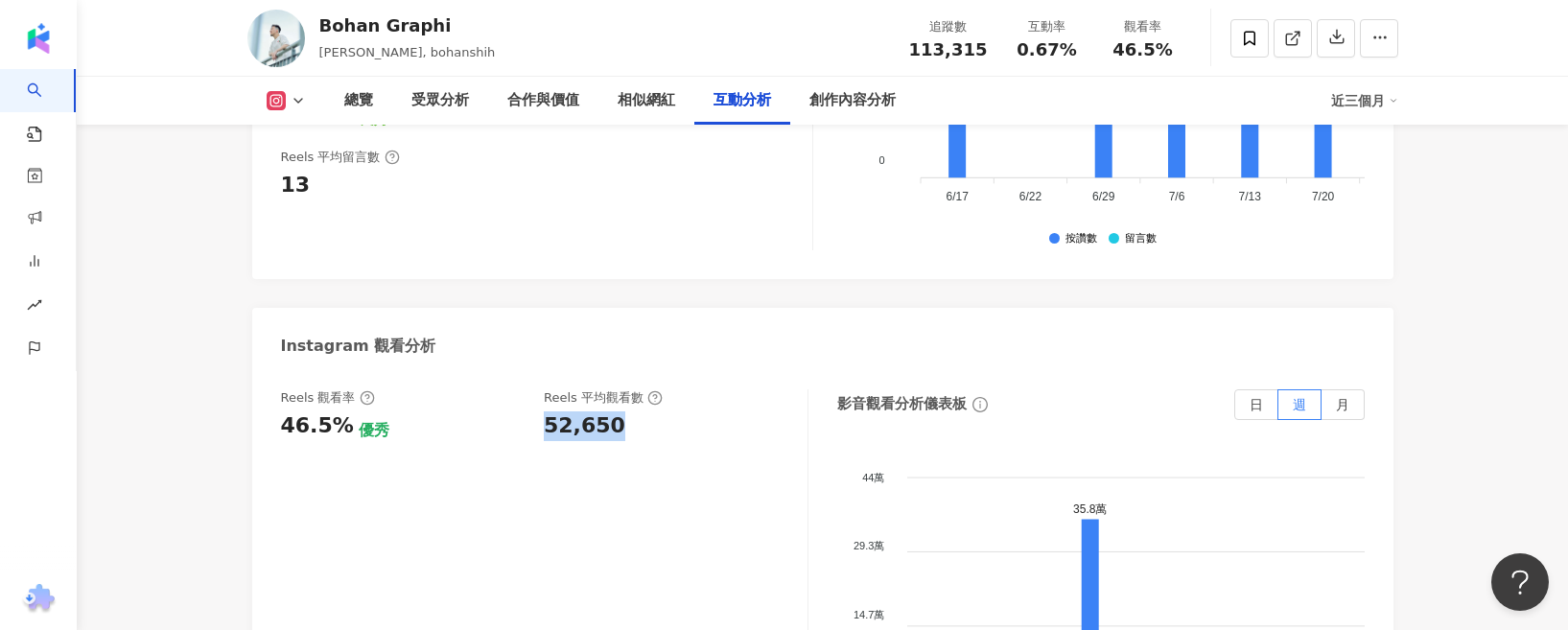
drag, startPoint x: 542, startPoint y: 406, endPoint x: 639, endPoint y: 408, distance: 97.0
click at [639, 408] on div "Reels 觀看率 46.5% 優秀 Reels 平均觀看數 52,650" at bounding box center [534, 414] width 507 height 51
copy div "52,650"
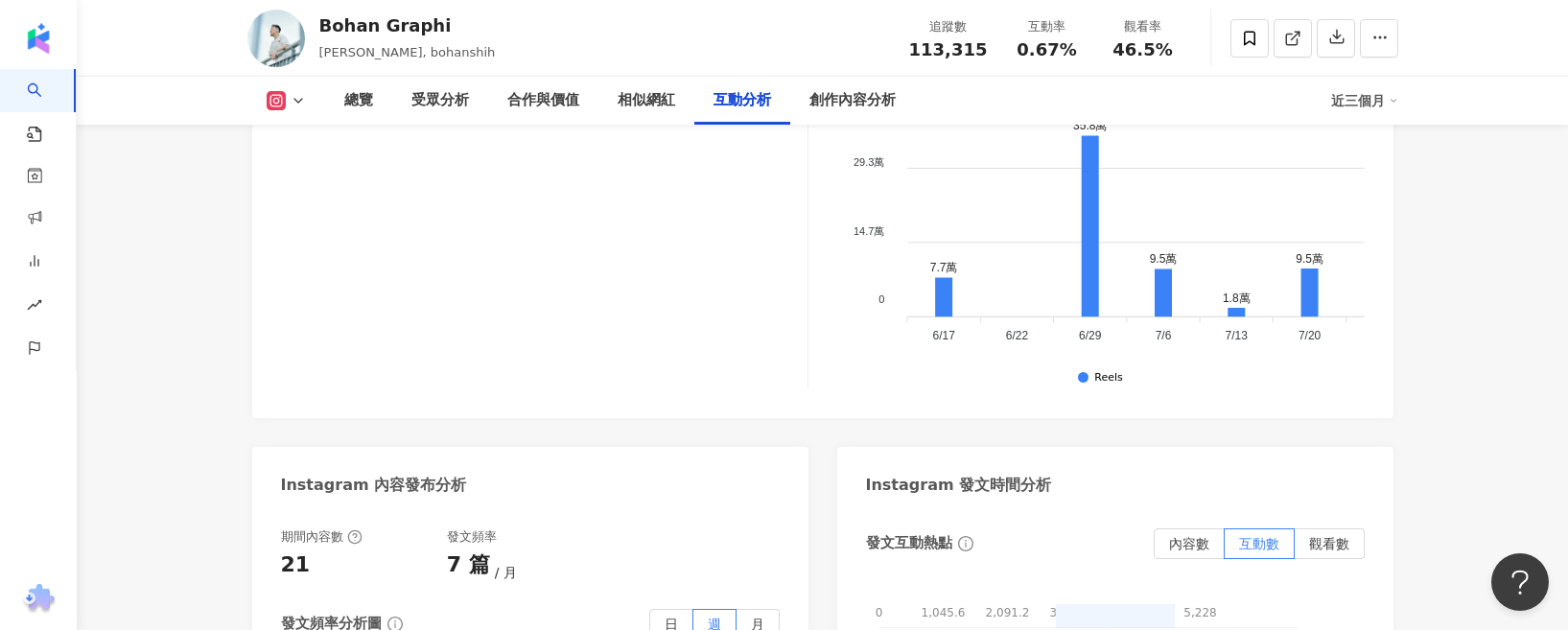
click at [755, 339] on div "Reels 觀看率 46.5% 優秀 Reels 平均觀看數 52,650" at bounding box center [545, 198] width 528 height 384
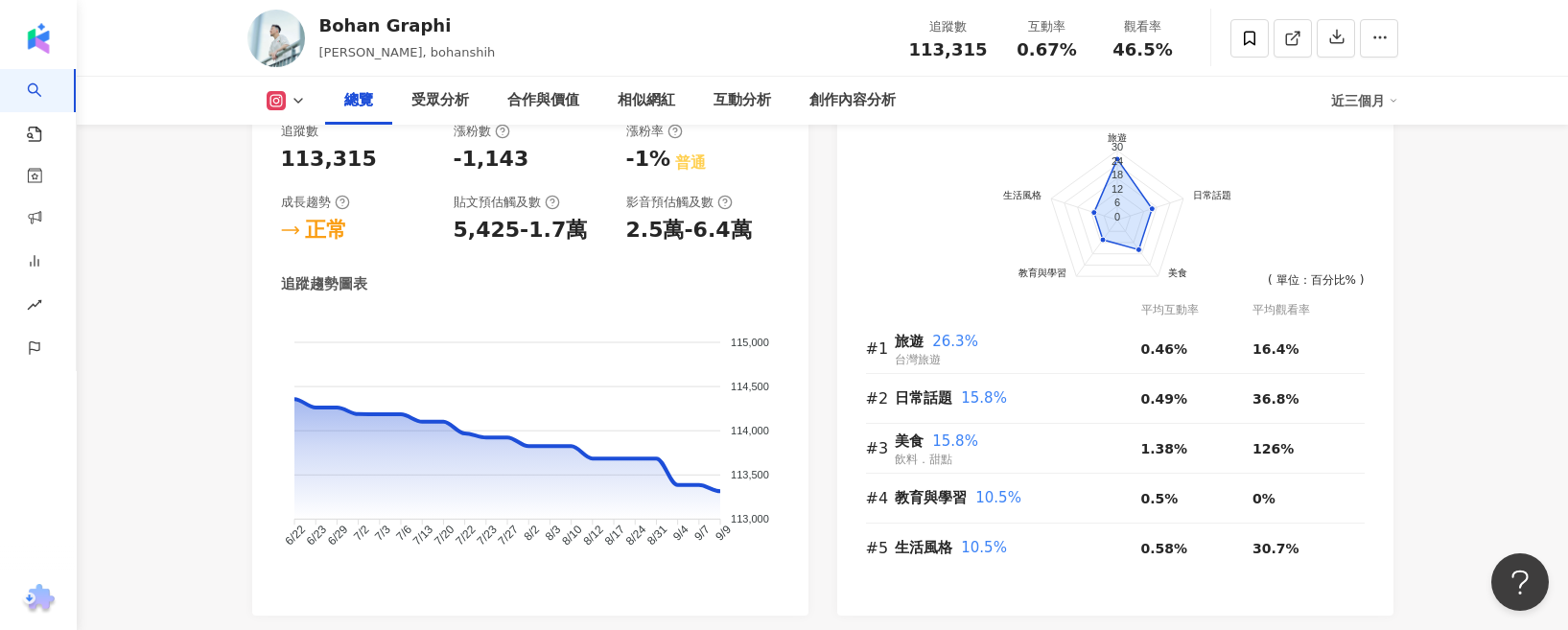
scroll to position [1246, 0]
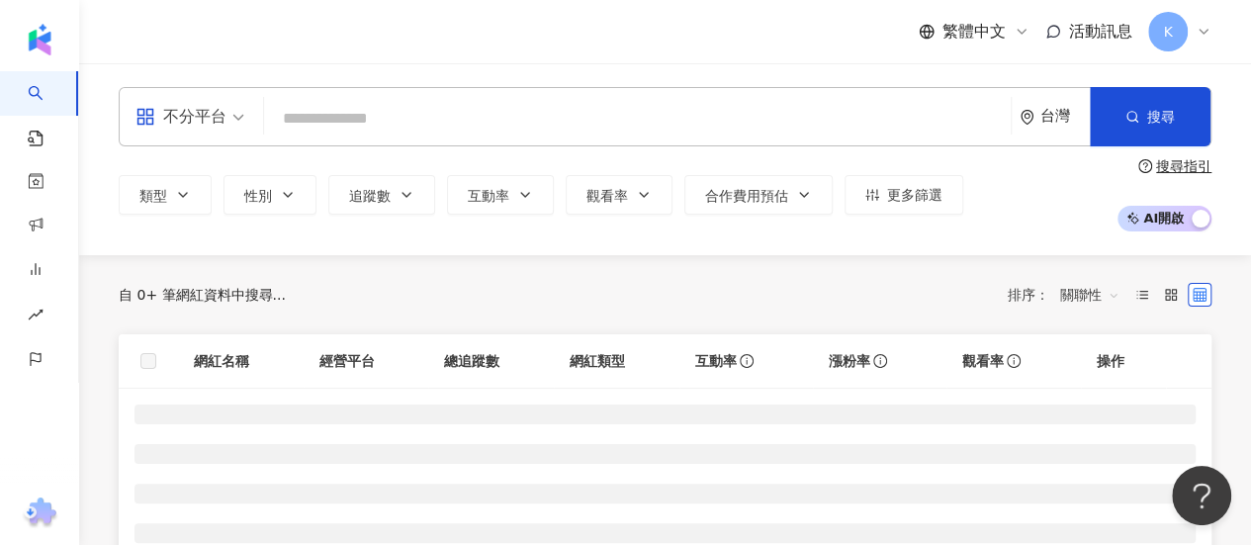
click at [584, 134] on input "search" at bounding box center [637, 119] width 731 height 38
type input "*********"
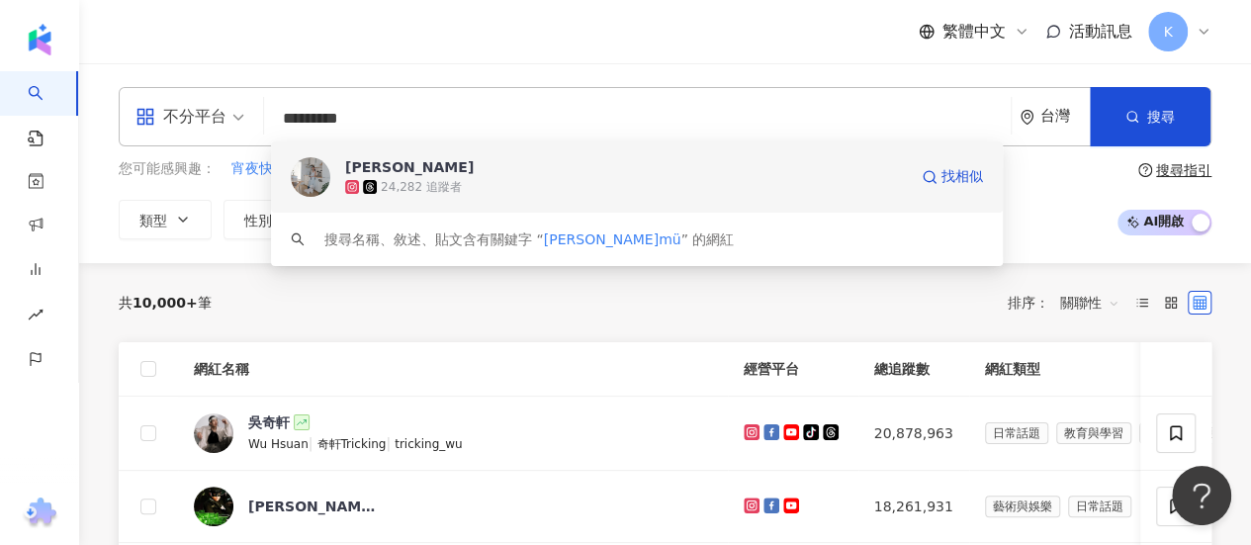
click at [584, 169] on span "張嘉嘉" at bounding box center [626, 167] width 562 height 20
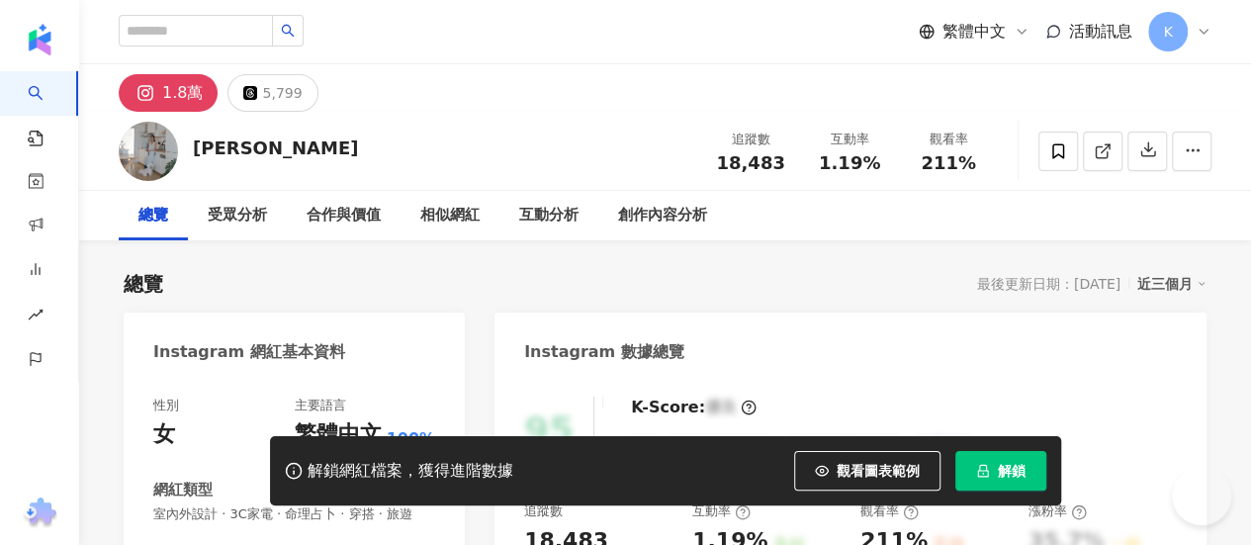
click at [1013, 468] on span "解鎖" at bounding box center [1012, 471] width 28 height 16
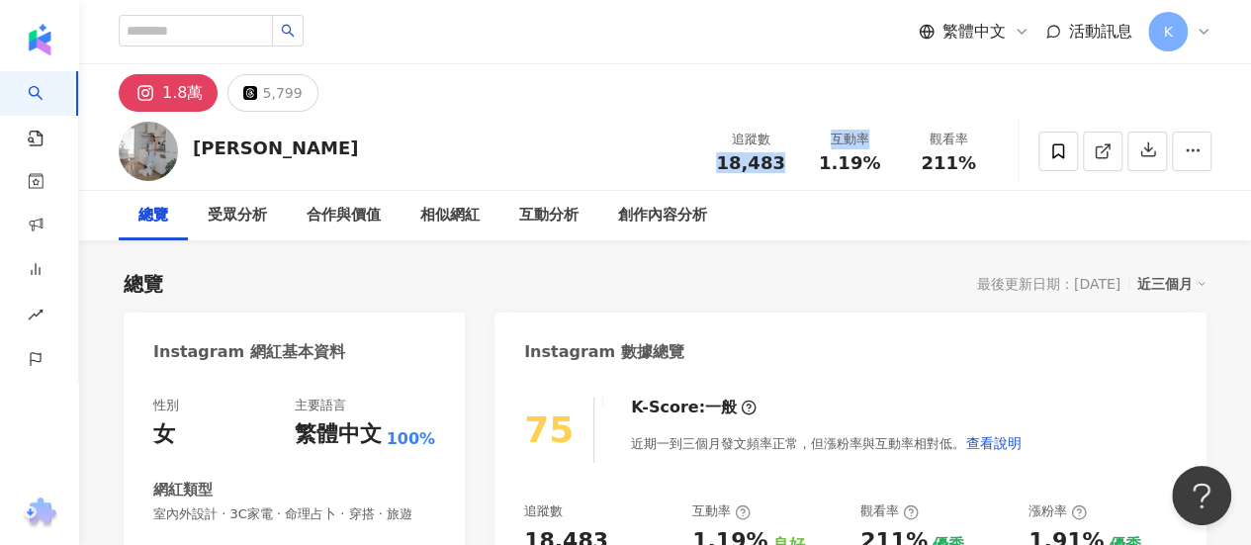
drag, startPoint x: 805, startPoint y: 169, endPoint x: 720, endPoint y: 157, distance: 85.9
click at [720, 157] on div "追蹤數 18,483 互動率 1.19% 觀看率 211%" at bounding box center [849, 151] width 297 height 58
click at [736, 157] on span "18,483" at bounding box center [750, 162] width 68 height 21
drag, startPoint x: 721, startPoint y: 163, endPoint x: 780, endPoint y: 161, distance: 59.4
click at [780, 161] on div "18,483" at bounding box center [750, 163] width 75 height 20
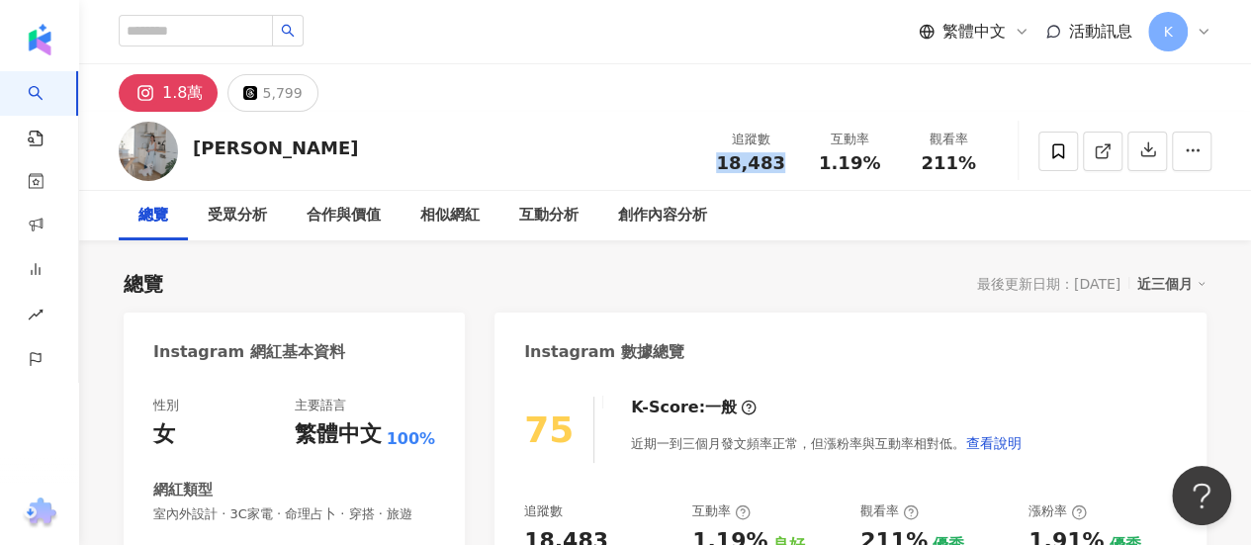
copy span "18,483"
drag, startPoint x: 919, startPoint y: 163, endPoint x: 965, endPoint y: 161, distance: 46.5
click at [965, 161] on div "211%" at bounding box center [948, 163] width 75 height 20
copy span "211%"
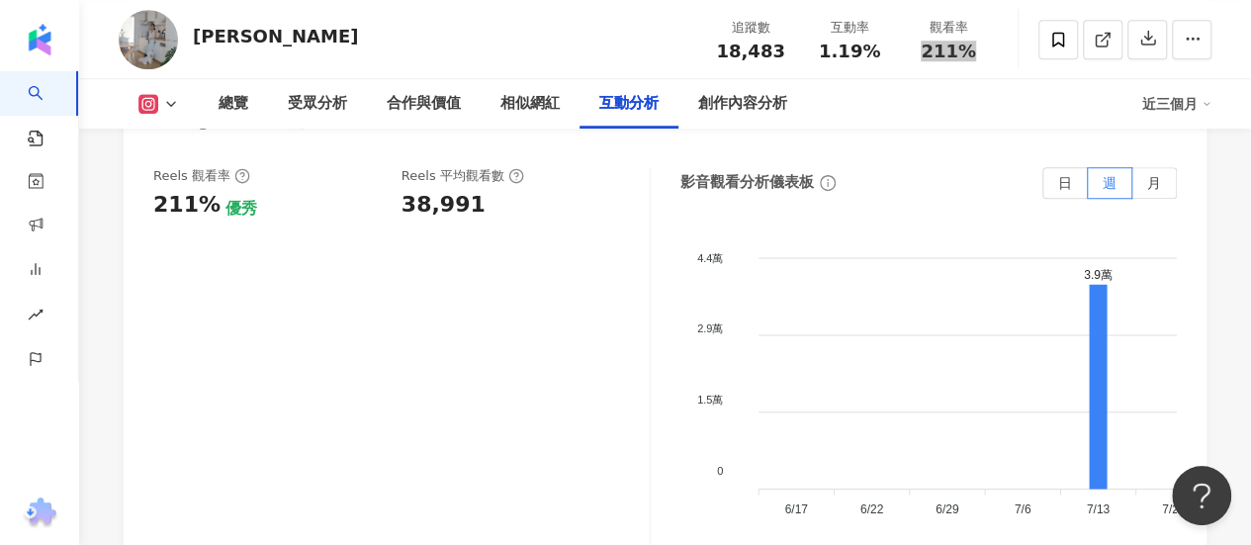
scroll to position [4450, 0]
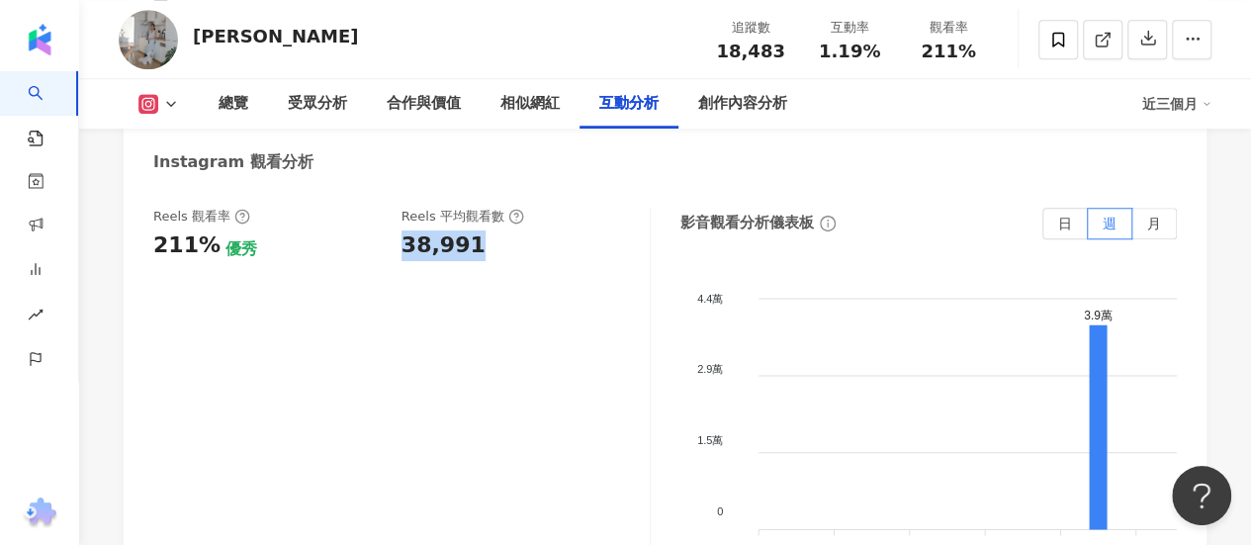
drag, startPoint x: 400, startPoint y: 244, endPoint x: 478, endPoint y: 246, distance: 78.1
click at [478, 246] on div "38,991" at bounding box center [515, 245] width 228 height 31
copy div "38,991"
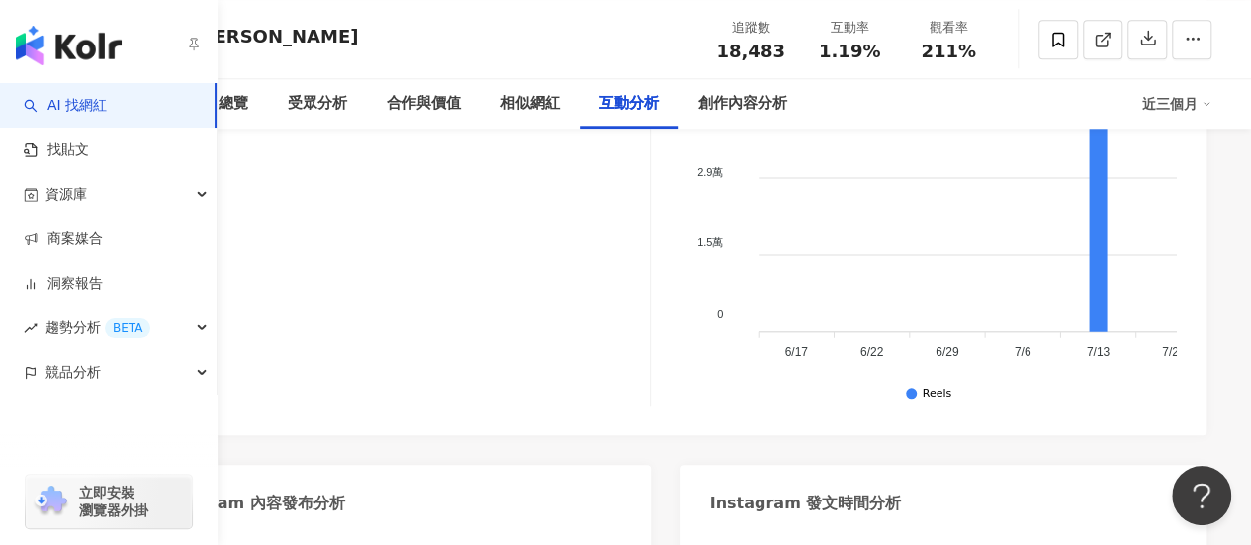
click at [567, 262] on div "Reels 觀看率 211% 優秀 Reels 平均觀看數 38,991" at bounding box center [401, 208] width 497 height 396
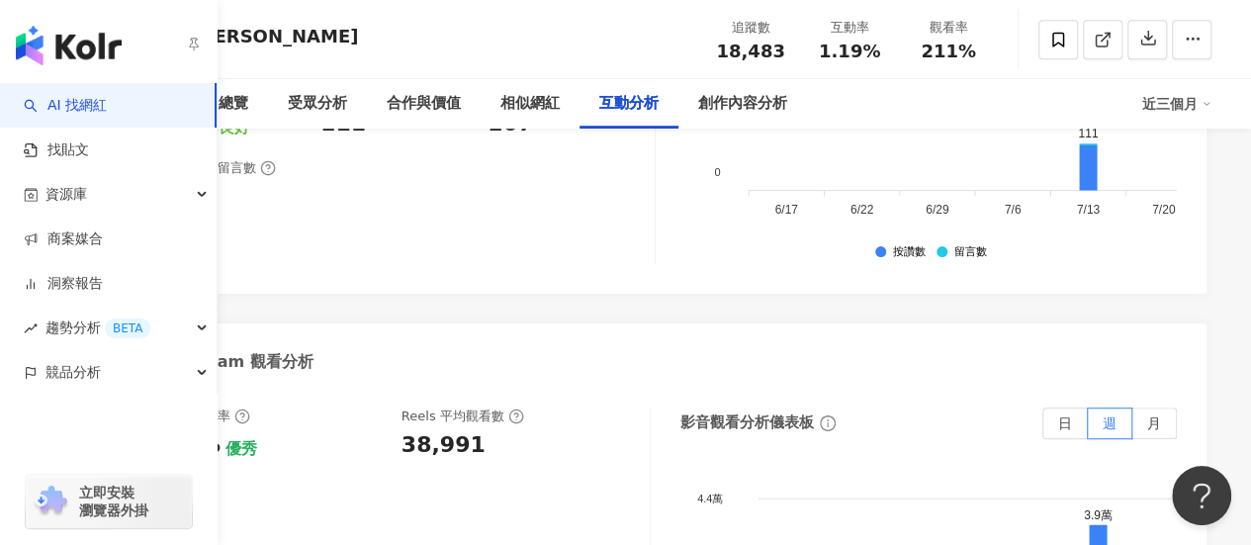
scroll to position [4054, 0]
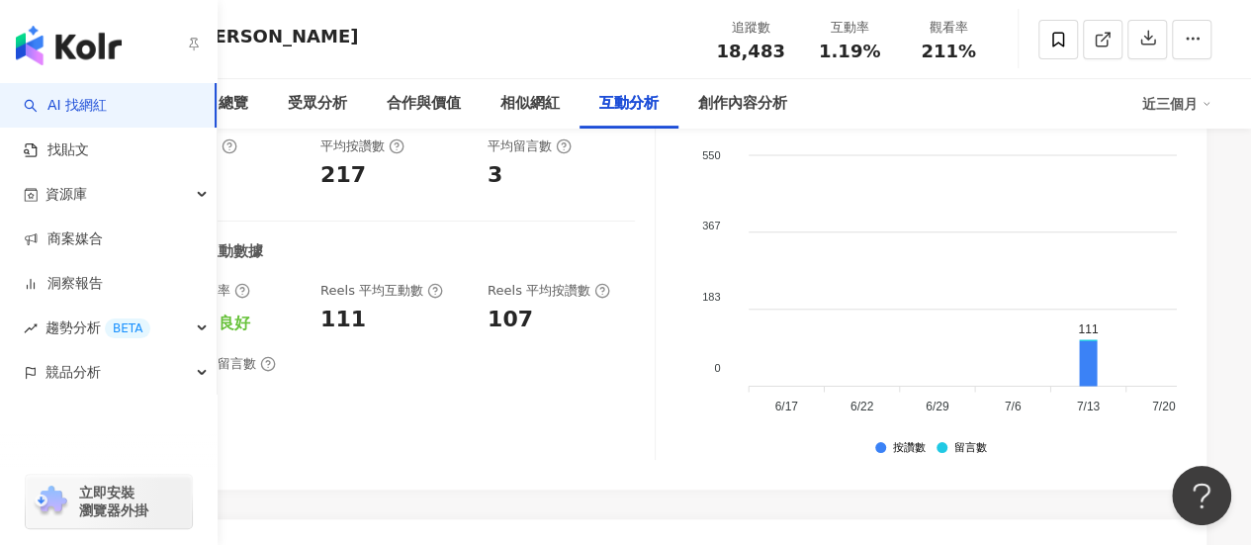
click at [447, 221] on div "互動率 1.19% 良好 按讚評論比 1.38:100 普通 平均互動數 220 平均按讚數 217 平均留言數 3 Reels 互動數據 Reels 互動率…" at bounding box center [404, 262] width 502 height 396
click at [506, 227] on div "互動率 1.19% 良好 按讚評論比 1.38:100 普通 平均互動數 220 平均按讚數 217 平均留言數 3 Reels 互動數據 Reels 互動率…" at bounding box center [404, 262] width 502 height 396
click at [552, 105] on div "相似網紅" at bounding box center [529, 104] width 59 height 24
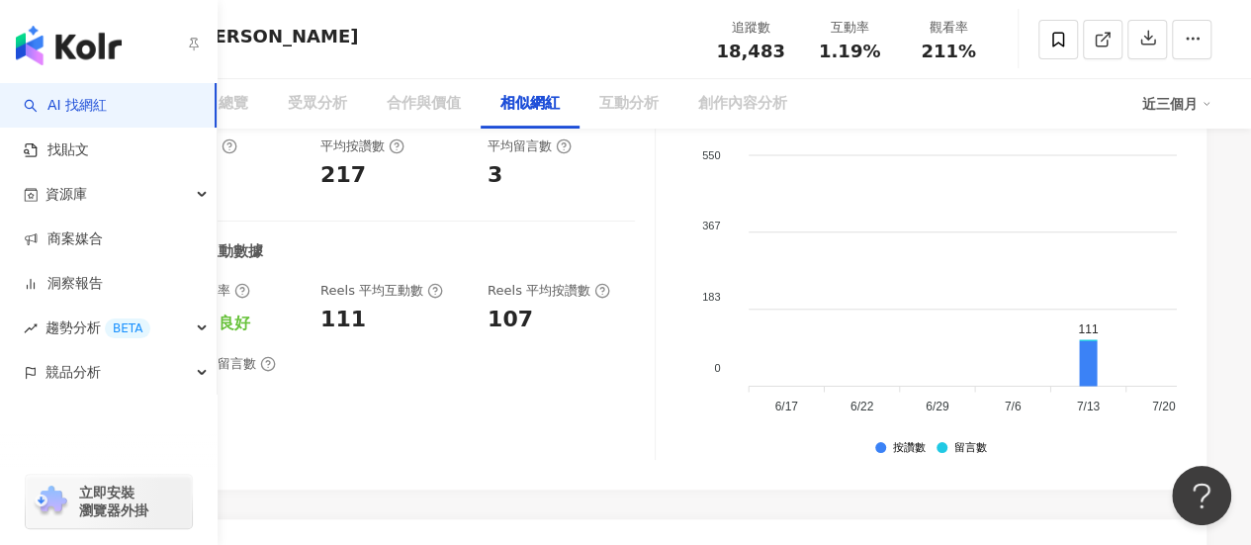
scroll to position [3228, 0]
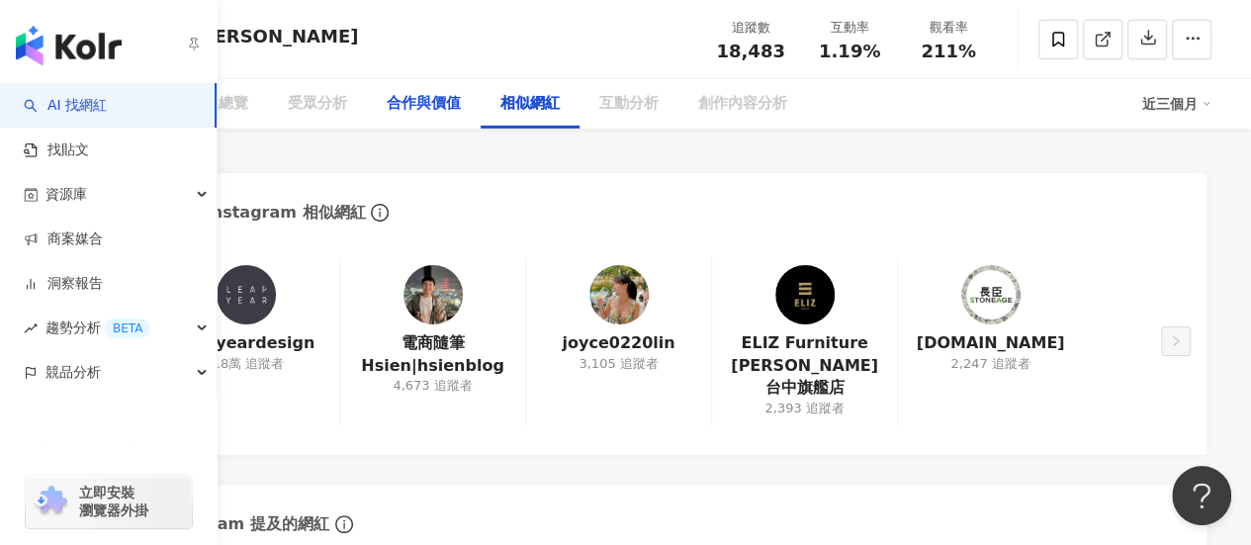
click at [451, 104] on div "合作與價值" at bounding box center [424, 104] width 74 height 24
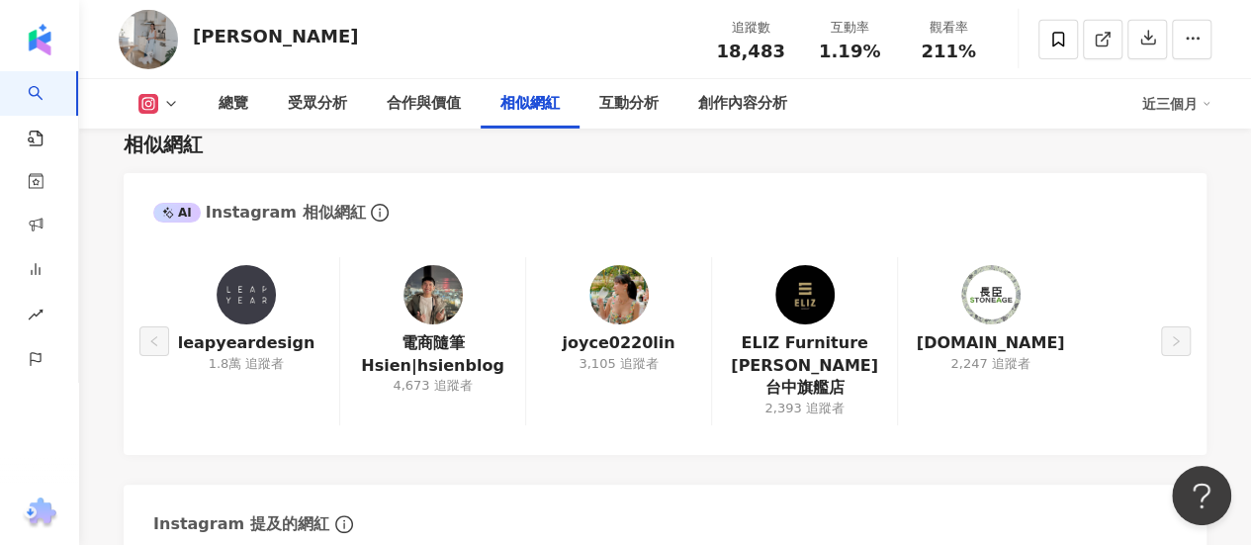
click at [321, 43] on div "張嘉嘉 追蹤數 18,483 互動率 1.19% 觀看率 211%" at bounding box center [665, 39] width 1172 height 78
click at [239, 100] on div "總覽" at bounding box center [234, 104] width 30 height 24
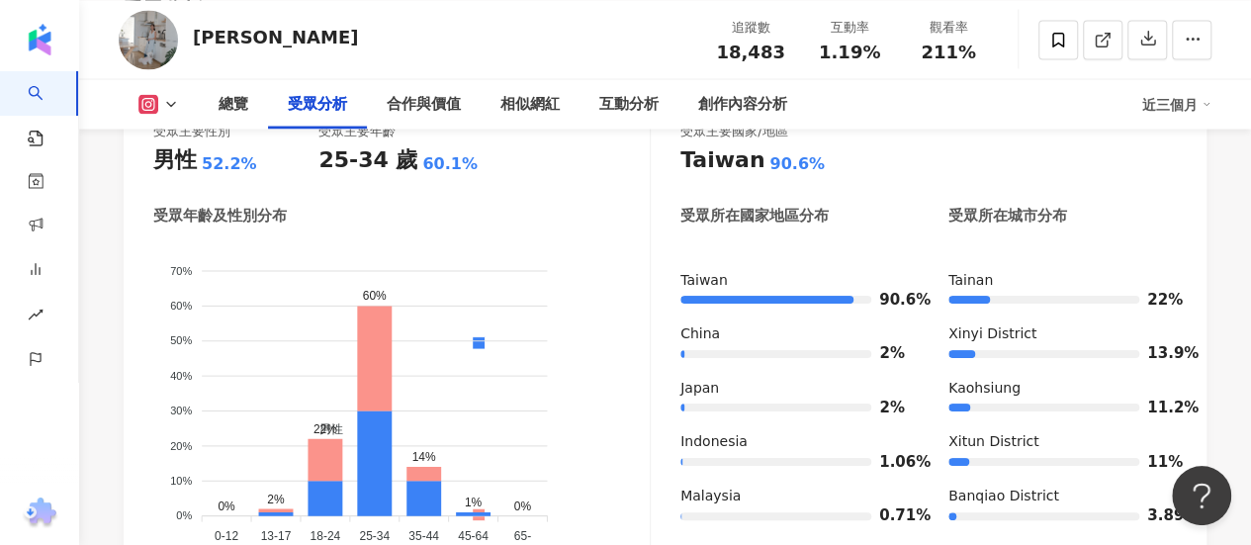
scroll to position [1545, 0]
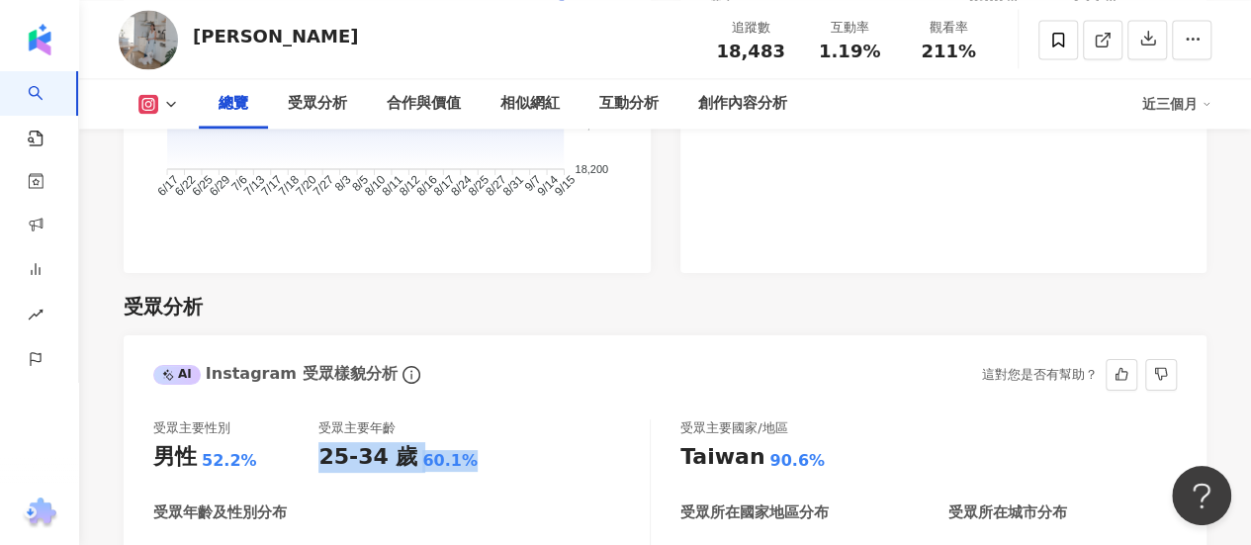
drag, startPoint x: 322, startPoint y: 488, endPoint x: 481, endPoint y: 472, distance: 159.0
click at [481, 472] on div "25-34 歲 60.1%" at bounding box center [400, 457] width 165 height 31
copy div "25-34 歲 60.1%"
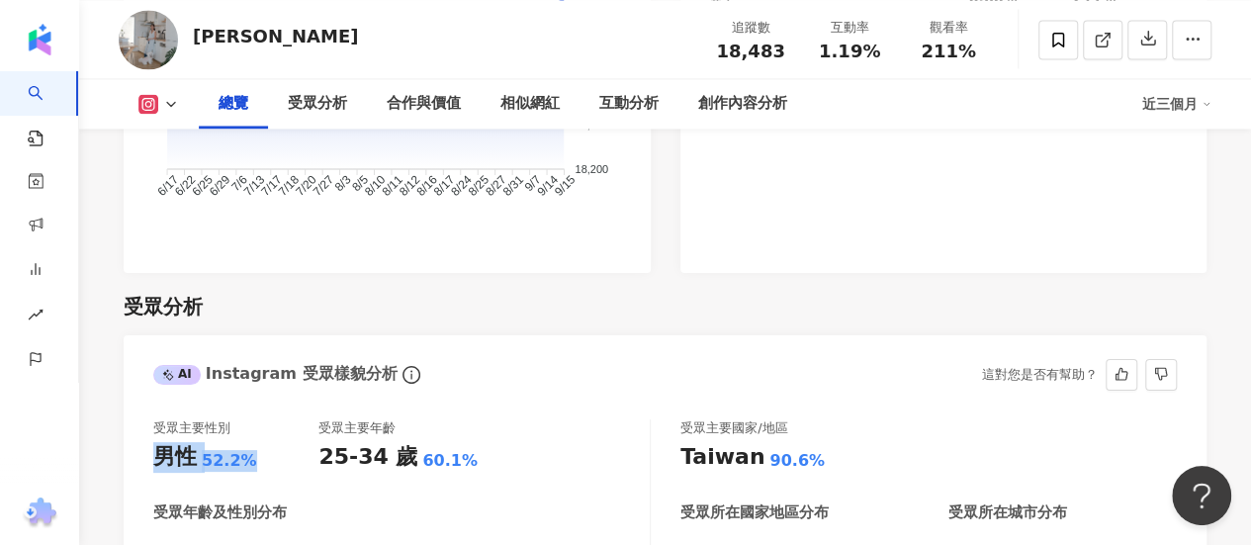
drag, startPoint x: 160, startPoint y: 472, endPoint x: 257, endPoint y: 477, distance: 97.0
click at [257, 473] on div "男性 52.2%" at bounding box center [235, 457] width 165 height 31
copy div "男性 52.2%"
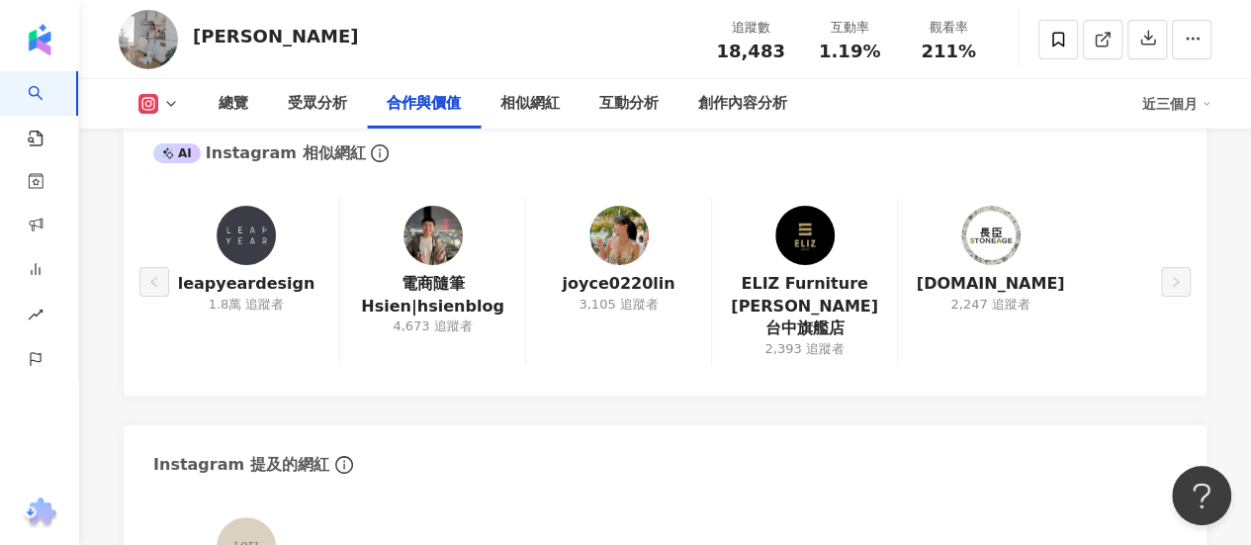
scroll to position [3325, 0]
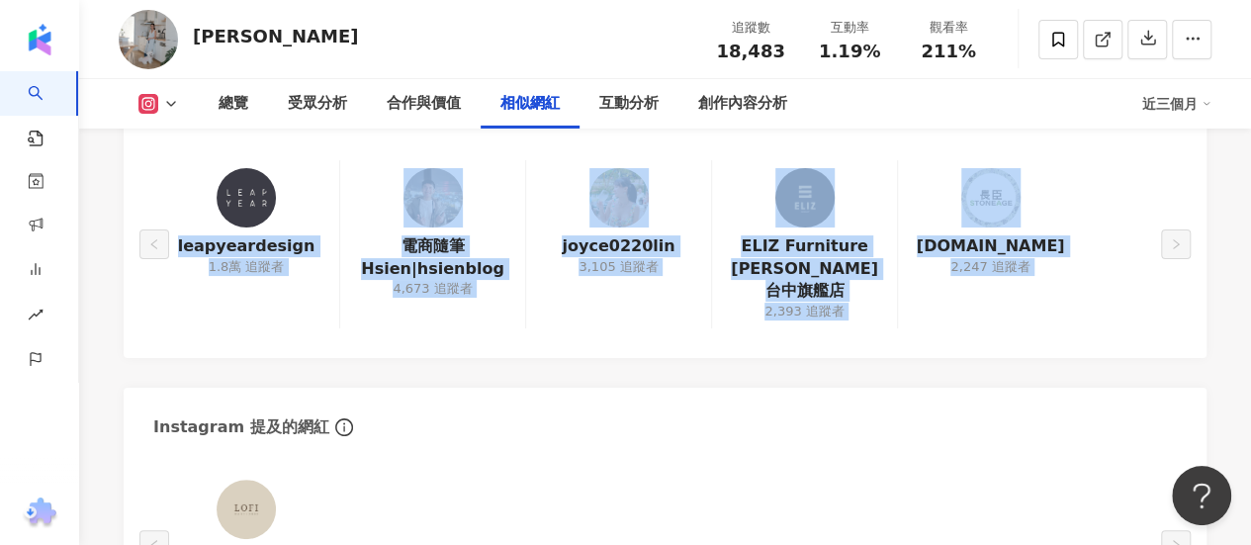
click at [153, 236] on div "leapyeardesign 1.8萬 追蹤者 電商隨筆 Hsien|hsienblog 4,673 追蹤者 joyce0220lin 3,105 追蹤者 E…" at bounding box center [664, 243] width 1023 height 167
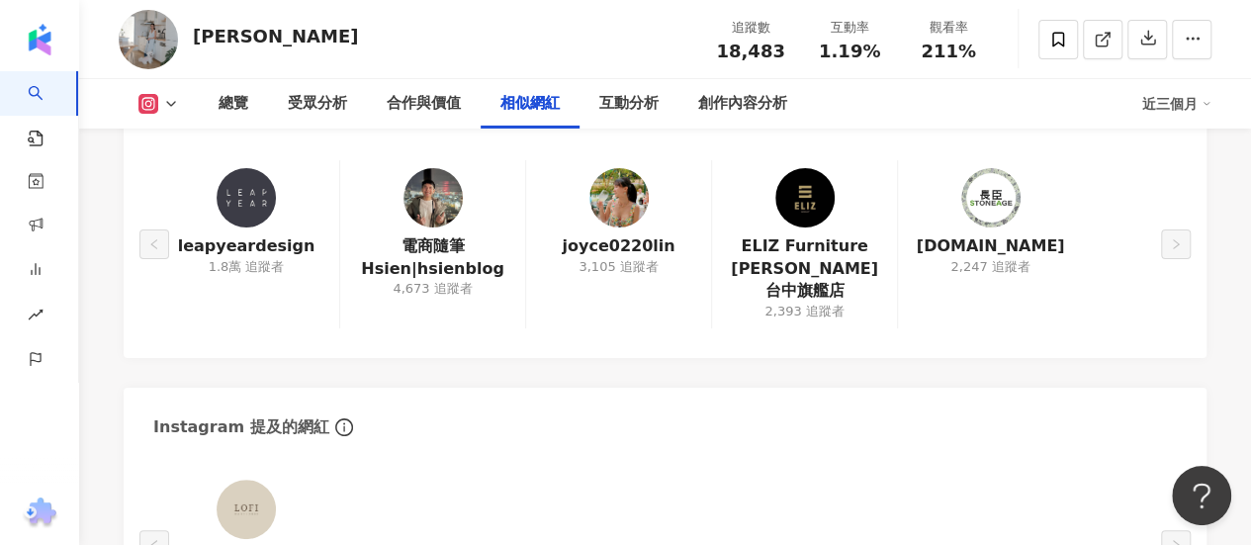
click at [533, 409] on div "Instagram 提及的網紅" at bounding box center [665, 420] width 1083 height 64
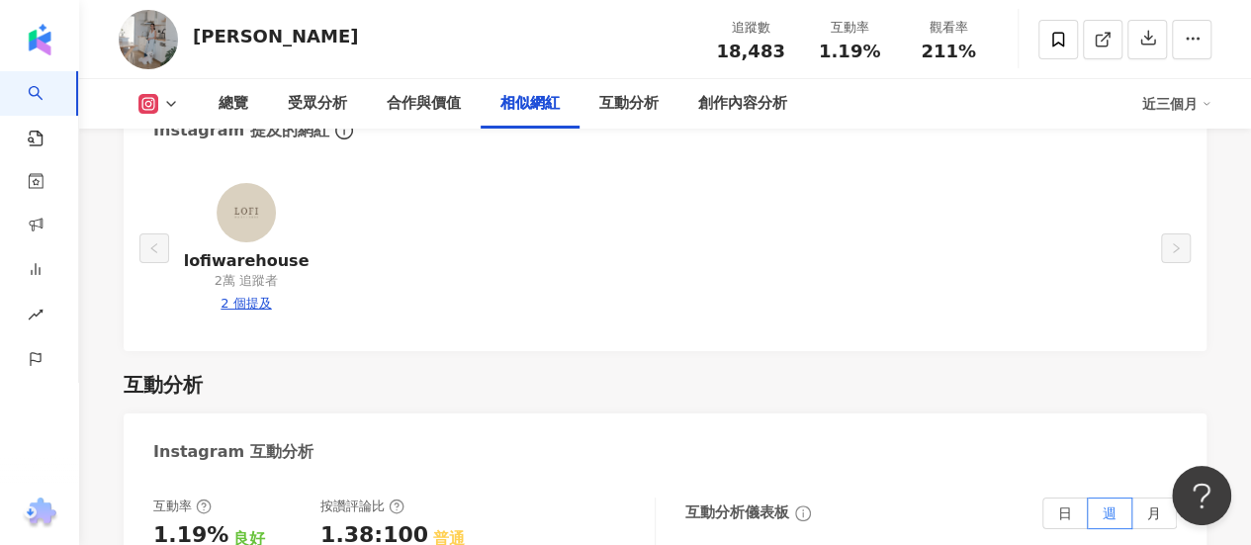
scroll to position [3596, 0]
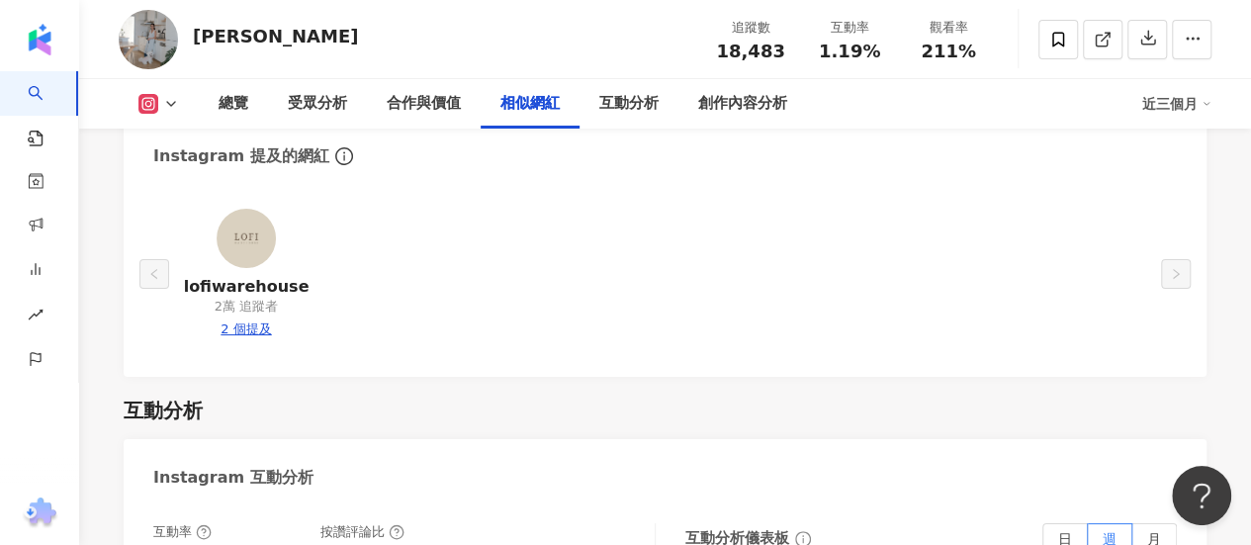
click at [262, 255] on img at bounding box center [246, 238] width 59 height 59
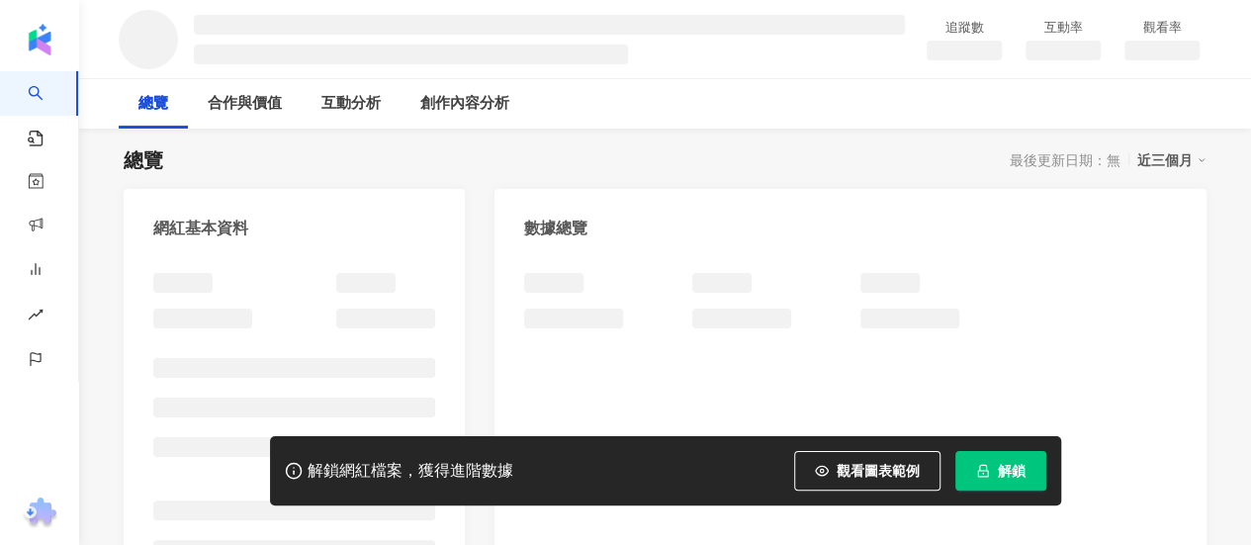
scroll to position [198, 0]
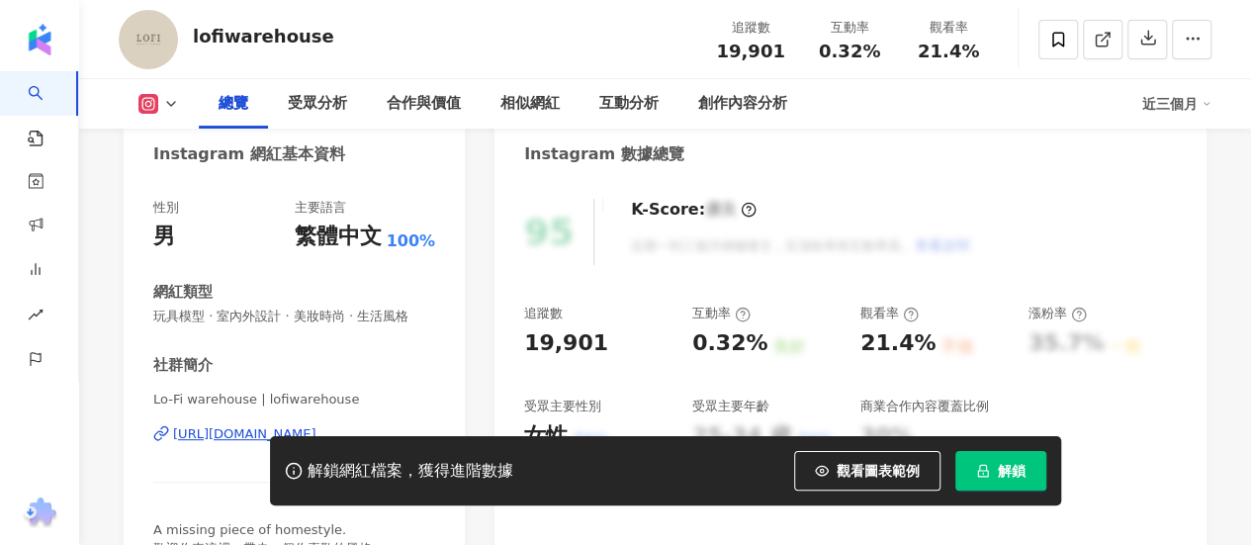
scroll to position [396, 0]
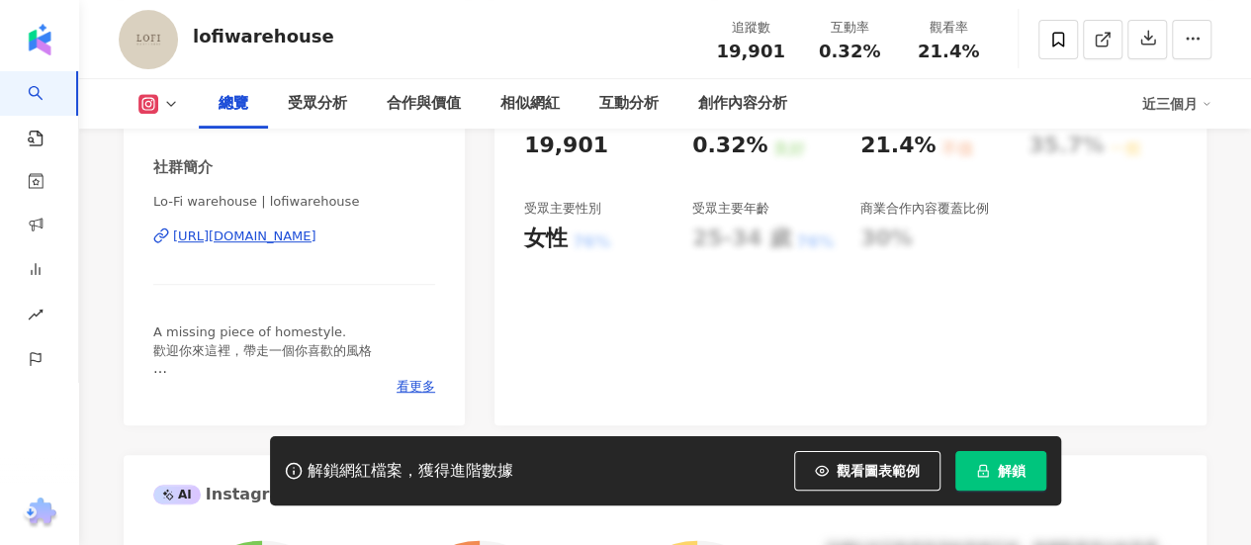
click at [316, 236] on div "[URL][DOMAIN_NAME]" at bounding box center [244, 236] width 143 height 18
